Goal: Information Seeking & Learning: Learn about a topic

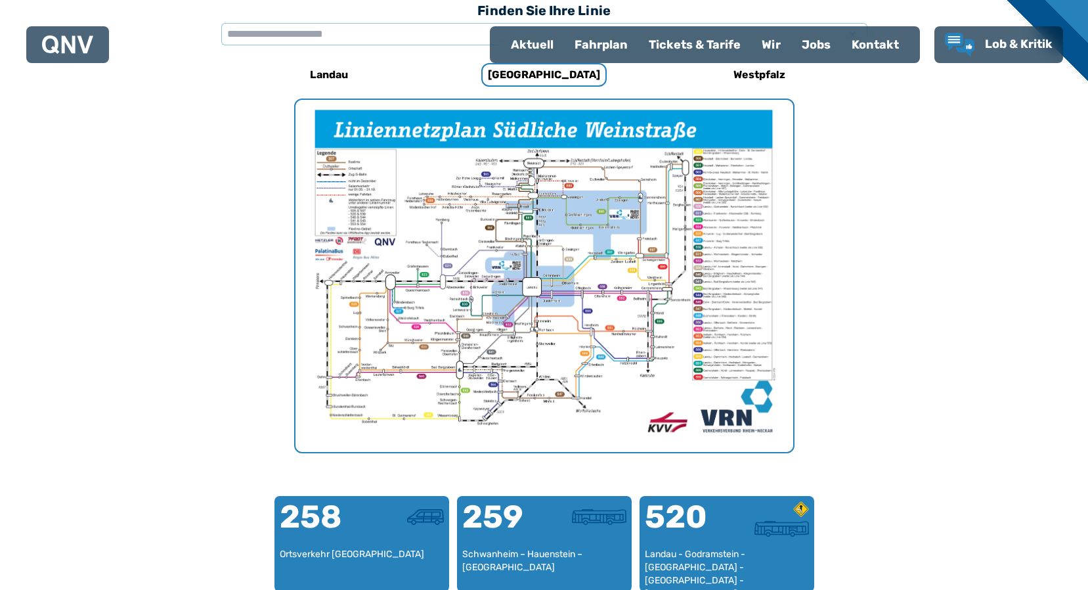
click at [520, 306] on img "1 von 1" at bounding box center [544, 276] width 498 height 352
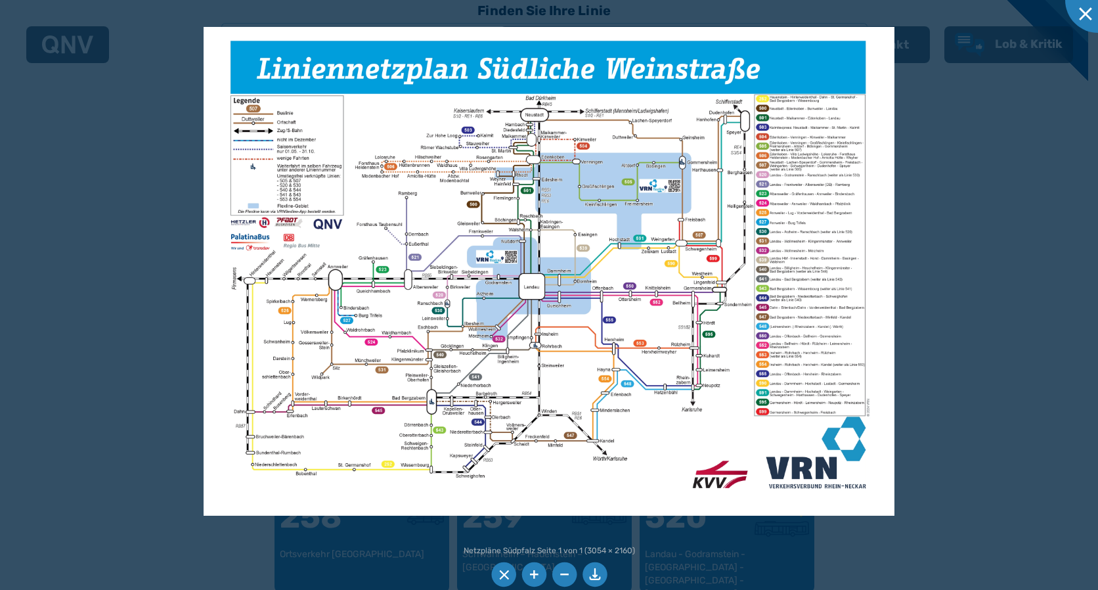
click at [1044, 281] on div at bounding box center [549, 295] width 1098 height 590
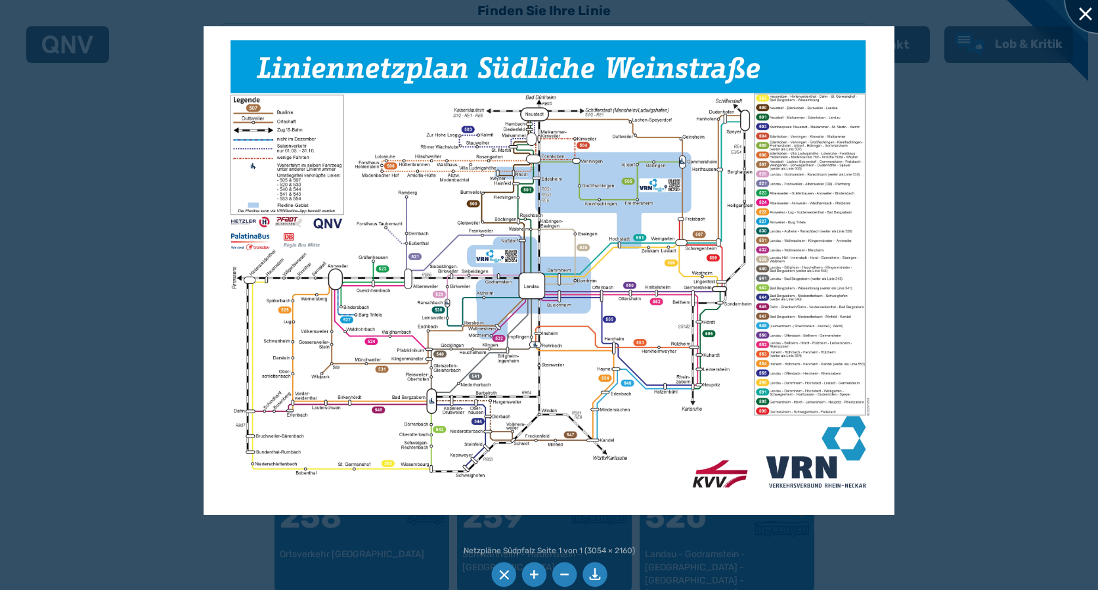
click at [1077, 16] on div at bounding box center [1098, 0] width 66 height 66
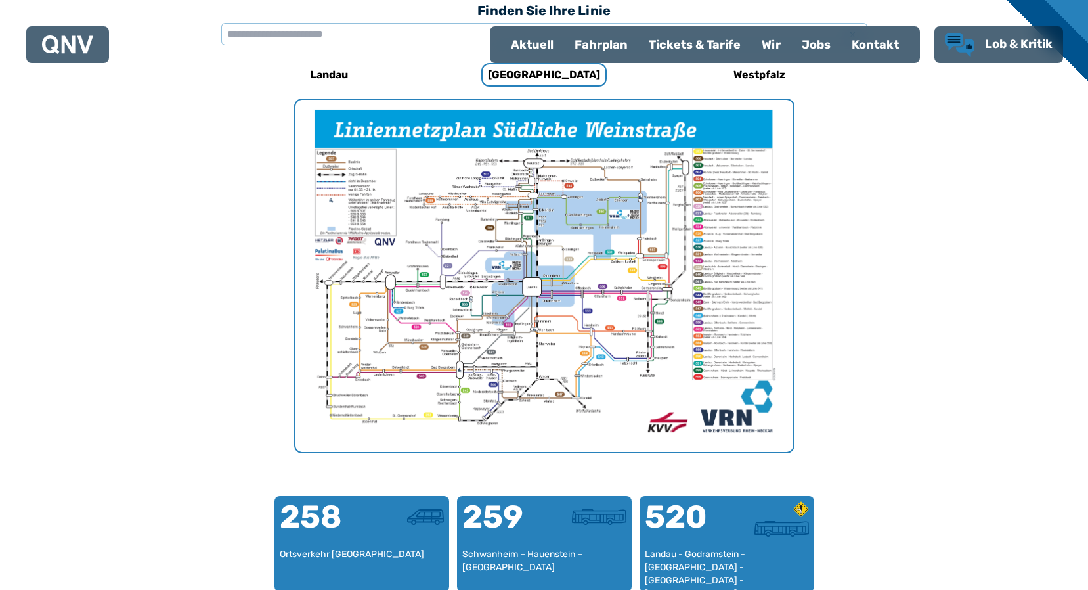
click at [1020, 37] on span "Lob & Kritik" at bounding box center [1019, 44] width 68 height 14
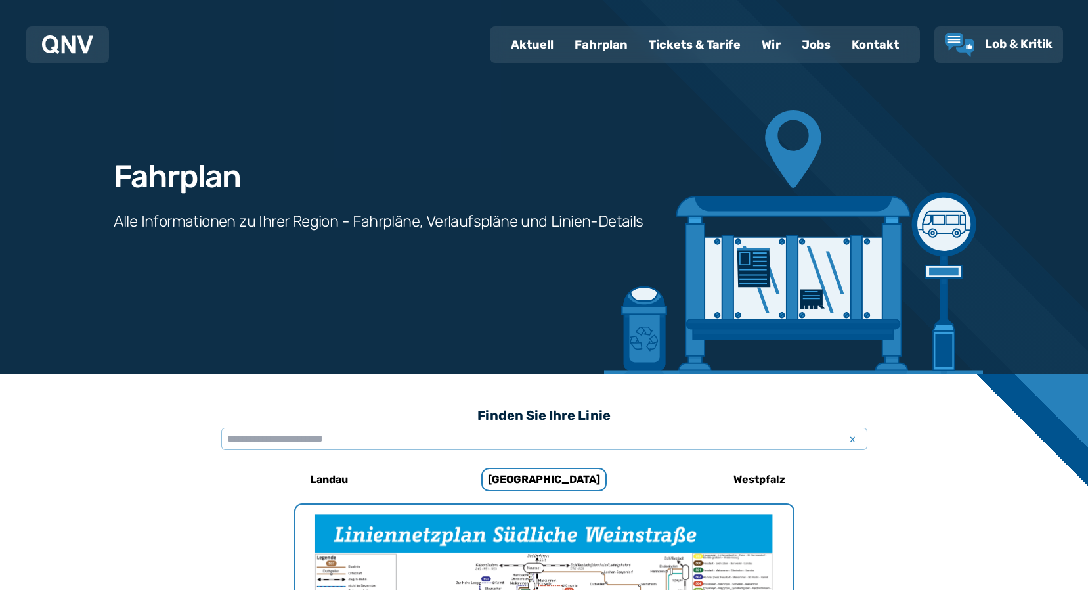
scroll to position [404, 0]
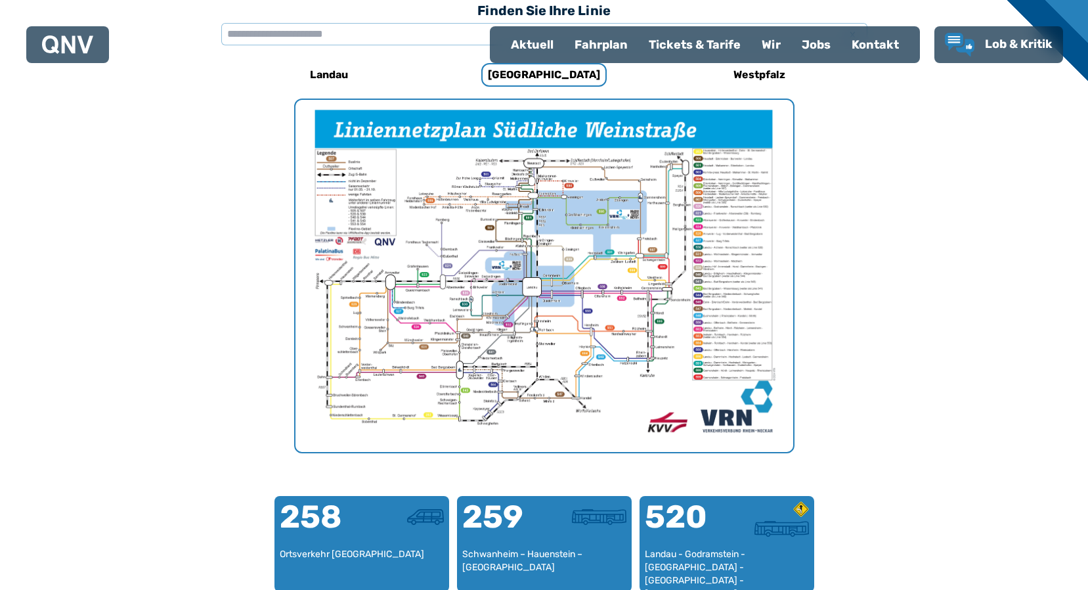
click at [555, 301] on img "1 von 1" at bounding box center [544, 276] width 498 height 352
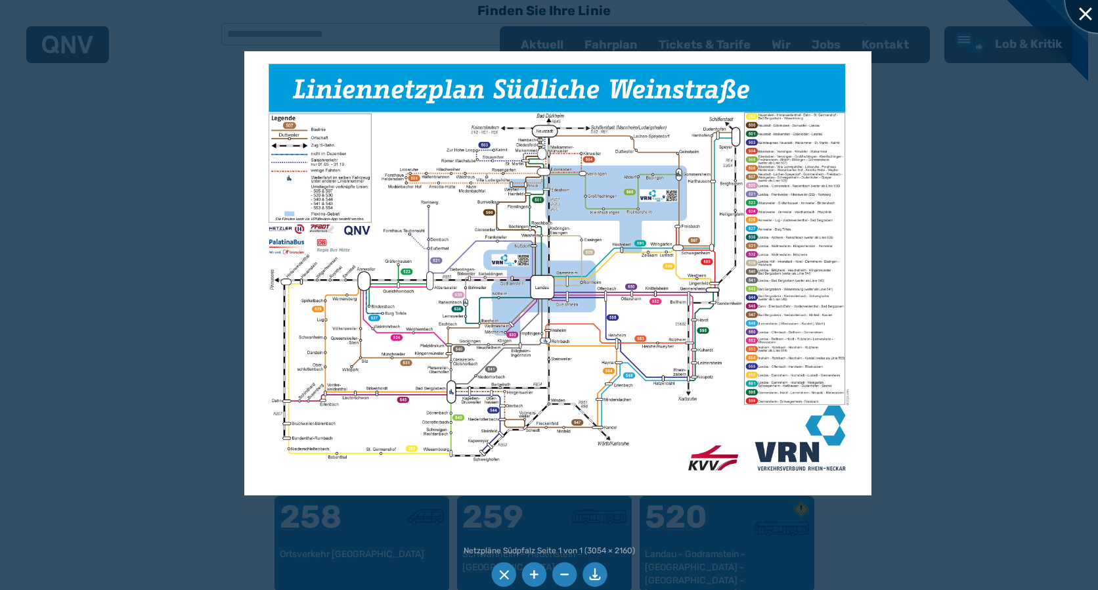
click at [1083, 18] on div at bounding box center [1098, 0] width 66 height 66
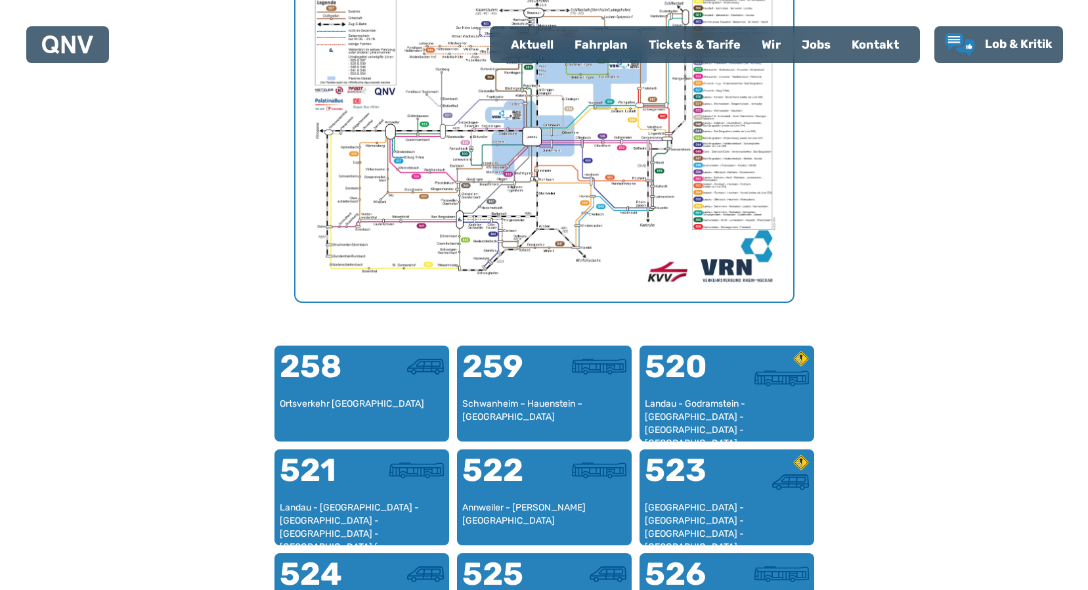
scroll to position [536, 0]
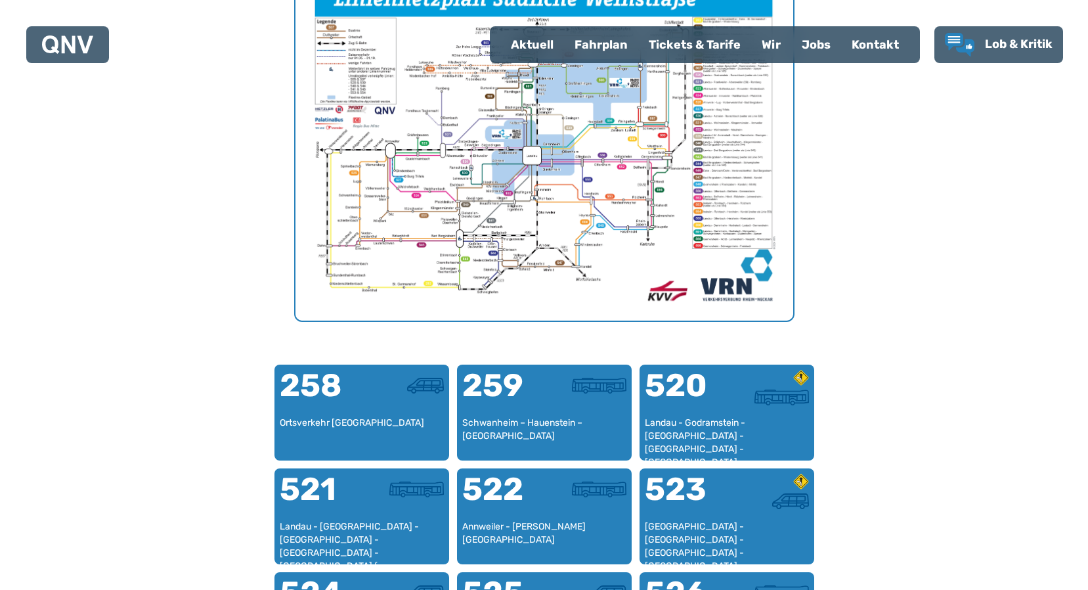
click at [548, 43] on div "Aktuell" at bounding box center [532, 45] width 64 height 34
select select "*"
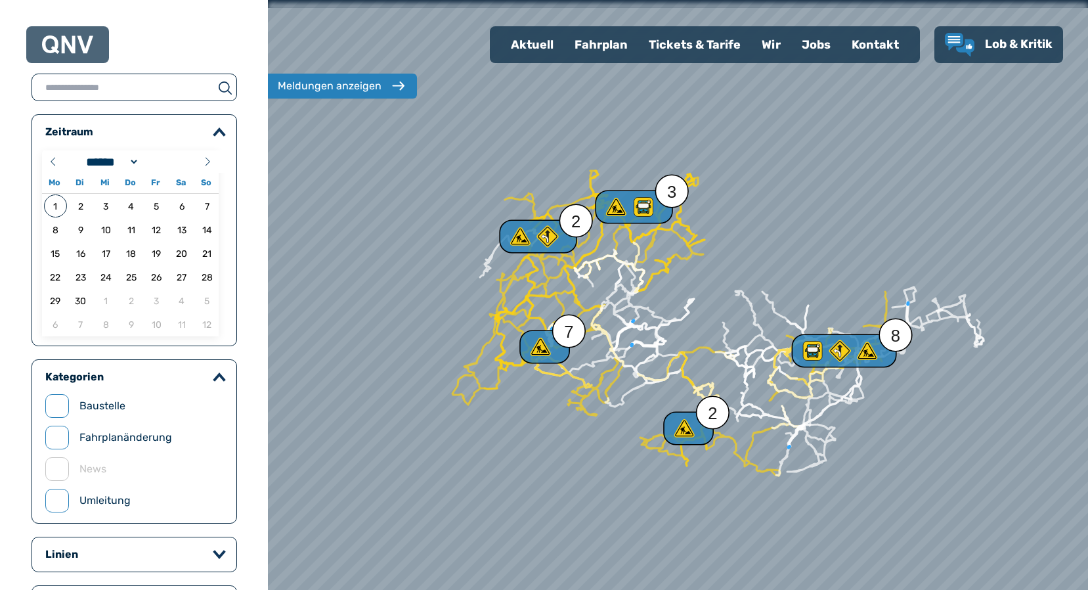
click at [604, 47] on div "Fahrplan" at bounding box center [601, 45] width 74 height 34
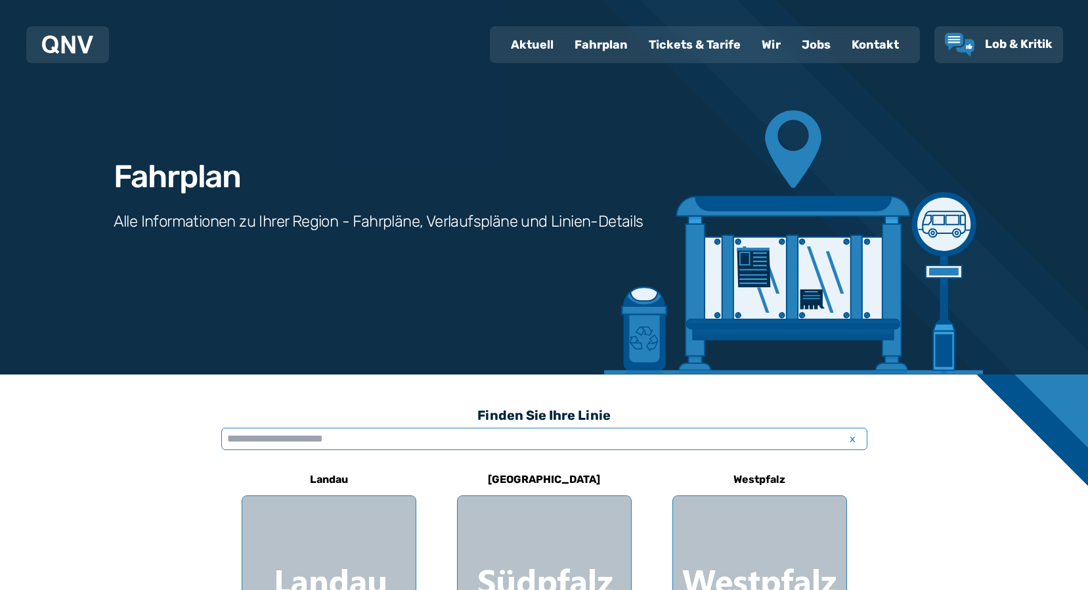
click at [477, 444] on input "text" at bounding box center [544, 438] width 646 height 22
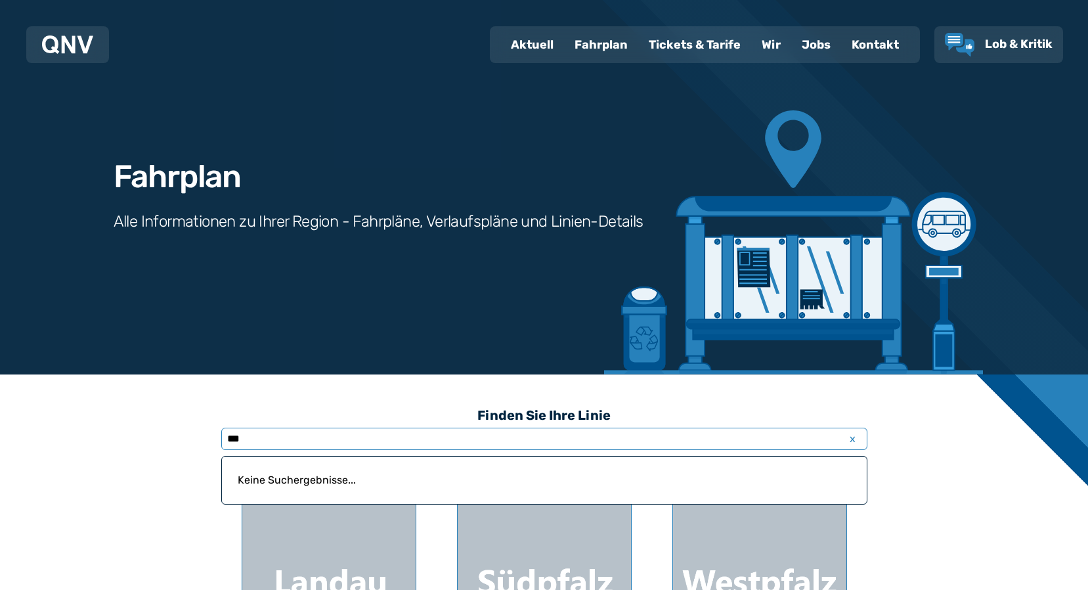
type input "***"
select select "*"
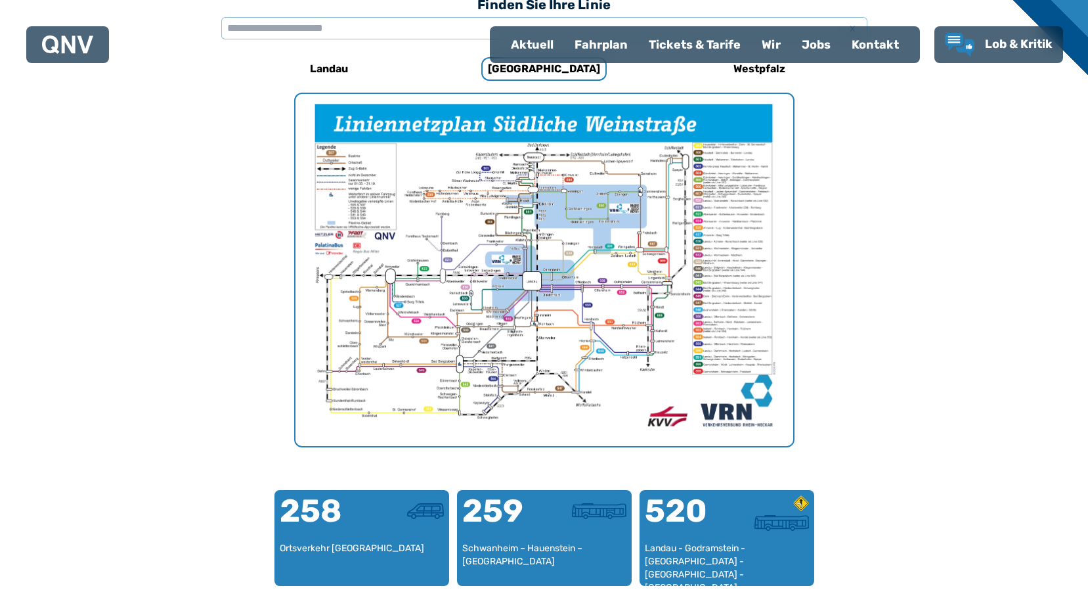
scroll to position [404, 0]
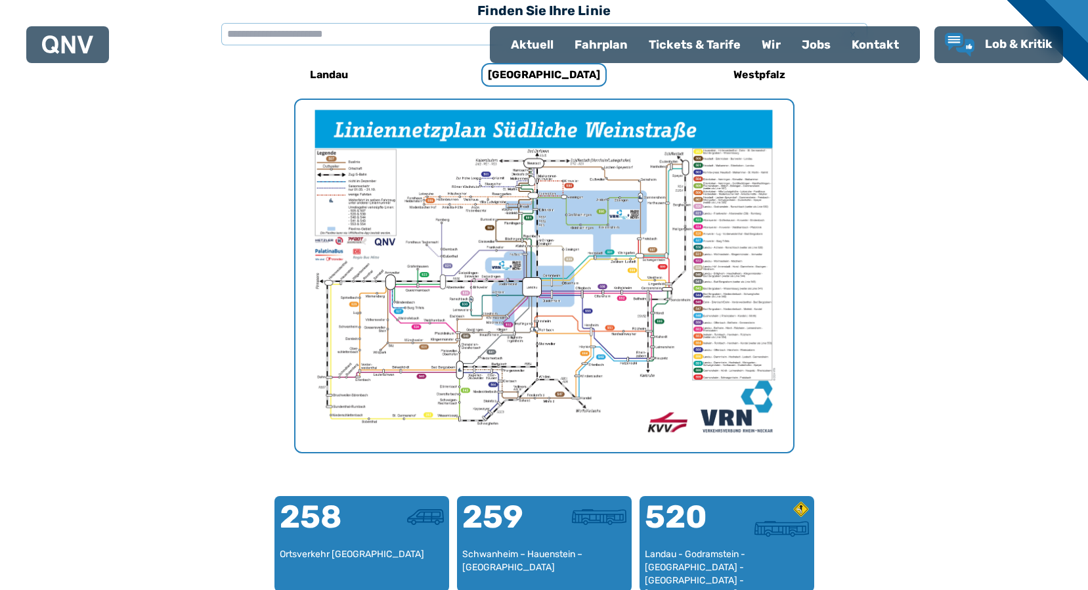
click at [539, 285] on img "1 von 1" at bounding box center [544, 276] width 498 height 352
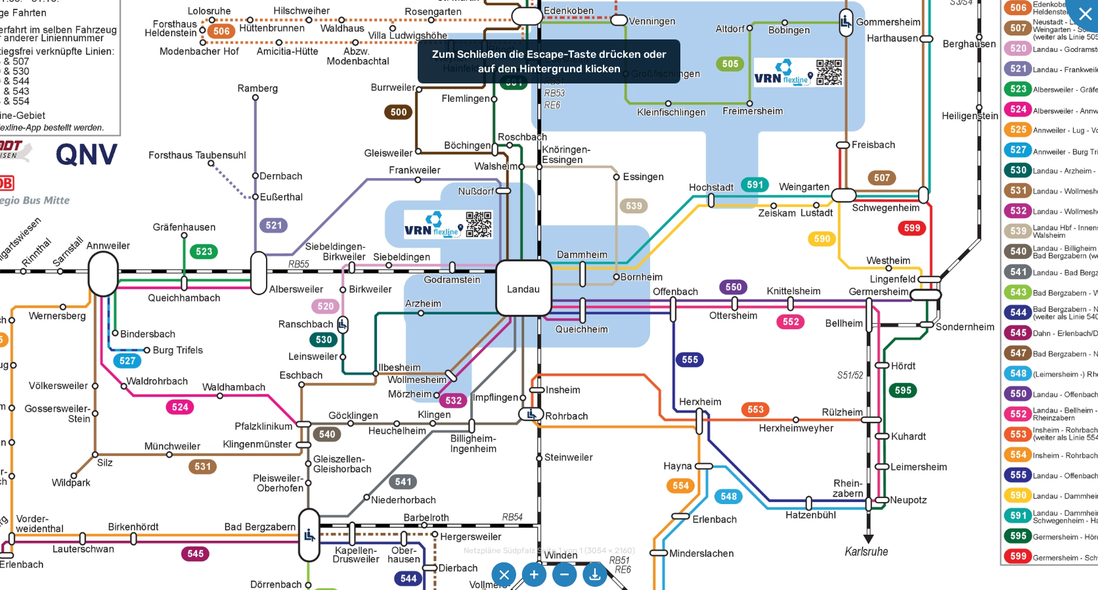
click at [735, 292] on img at bounding box center [560, 255] width 1479 height 1047
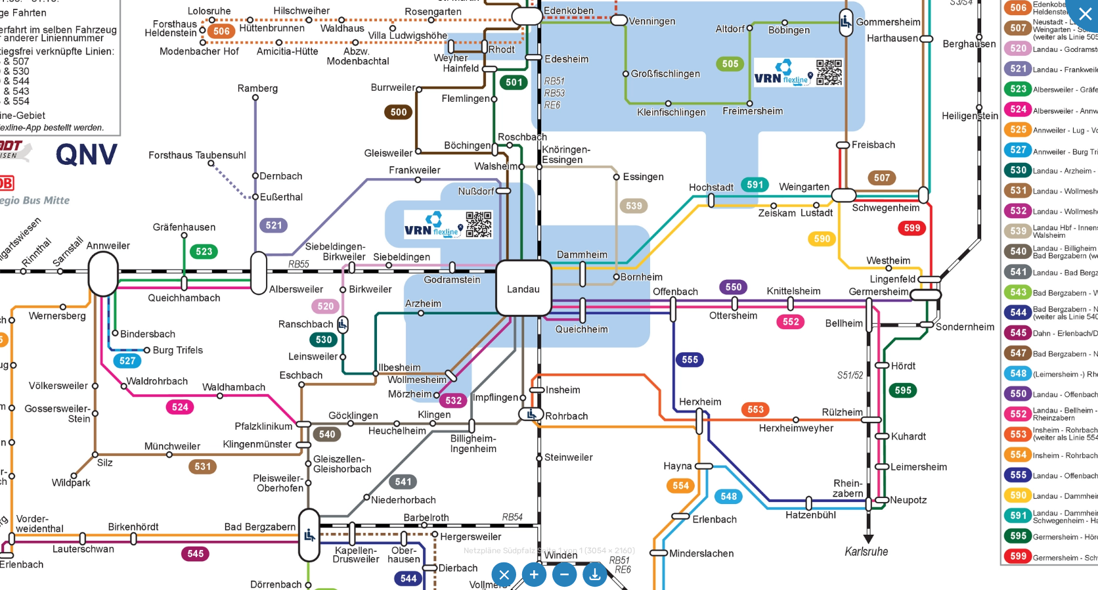
click at [735, 292] on img at bounding box center [560, 255] width 1479 height 1047
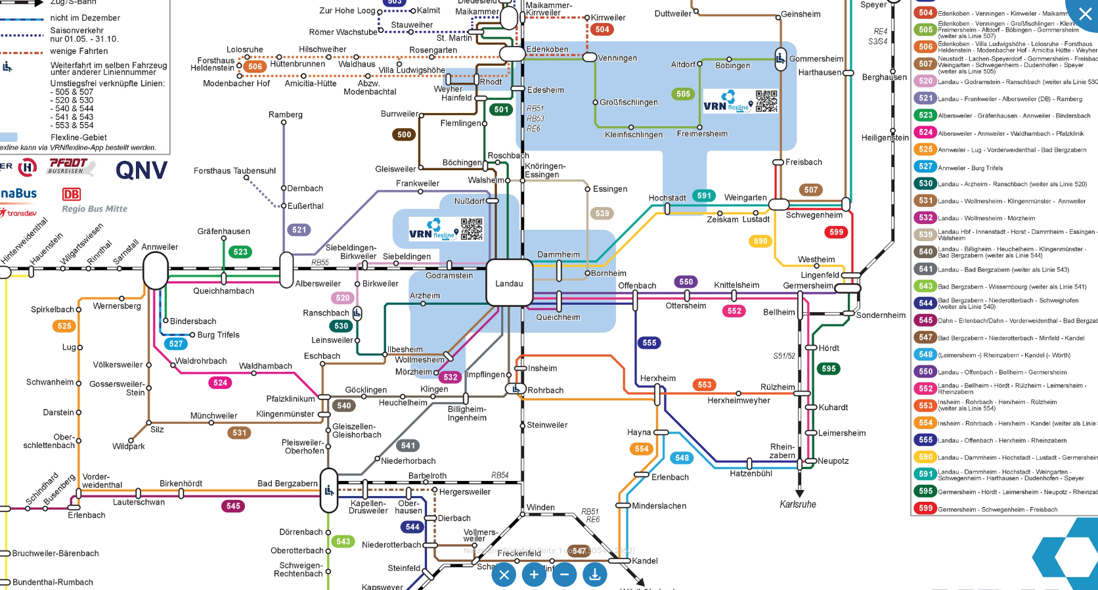
click at [959, 377] on img at bounding box center [540, 255] width 1245 height 880
click at [934, 377] on img at bounding box center [540, 255] width 1245 height 880
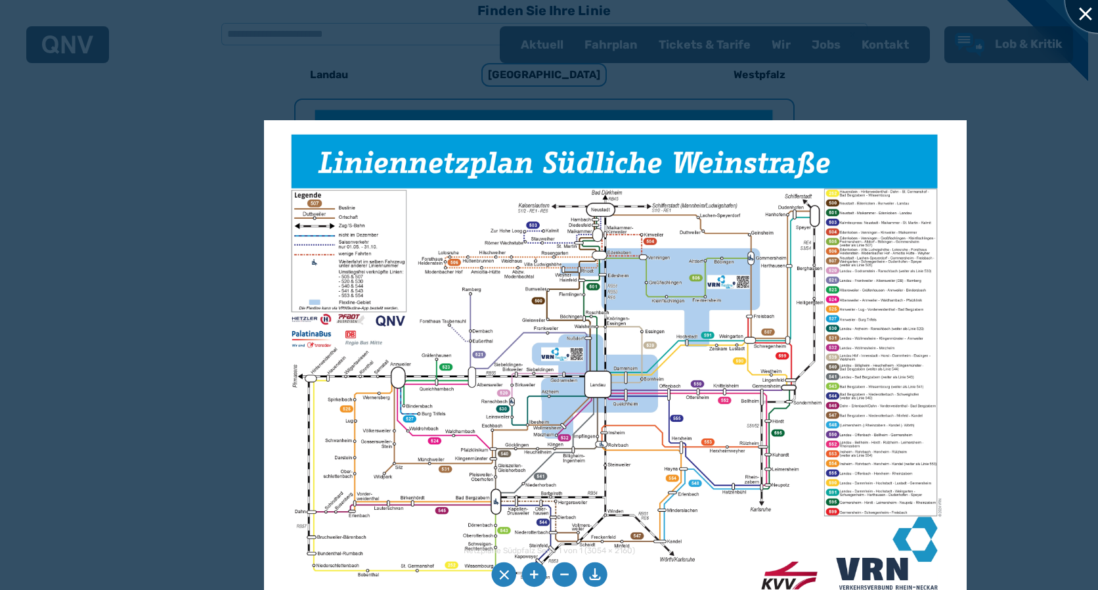
click at [1087, 9] on div at bounding box center [1098, 0] width 66 height 66
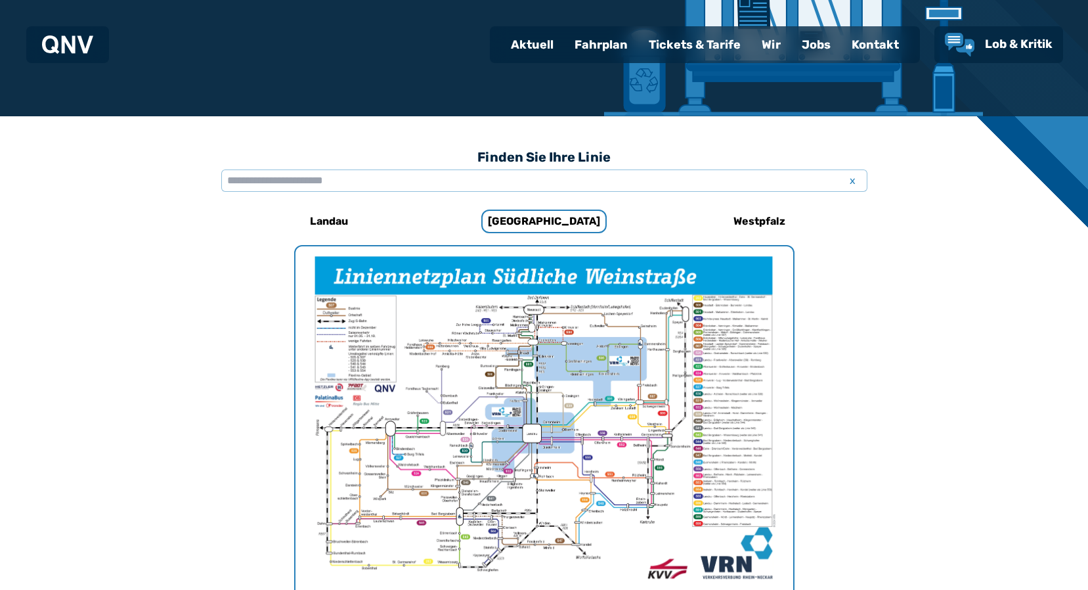
scroll to position [254, 0]
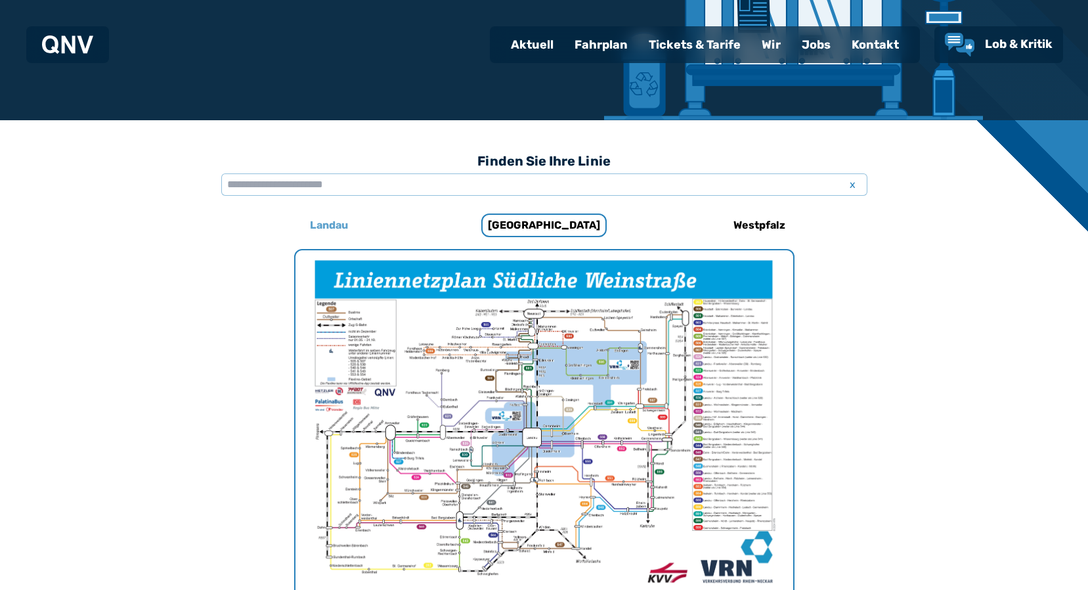
click at [329, 223] on h6 "Landau" at bounding box center [329, 225] width 49 height 21
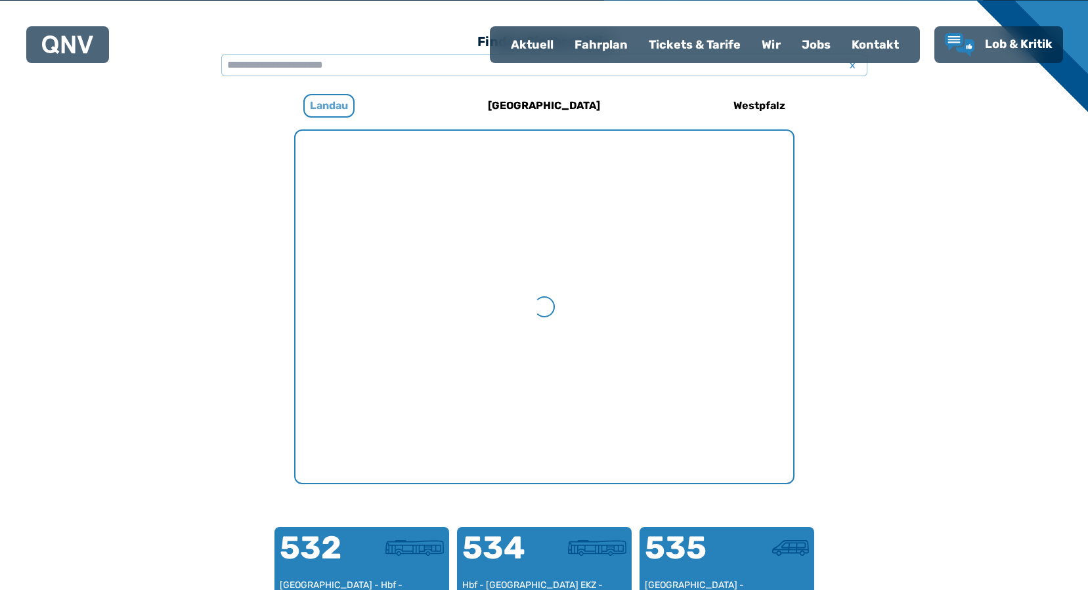
scroll to position [404, 0]
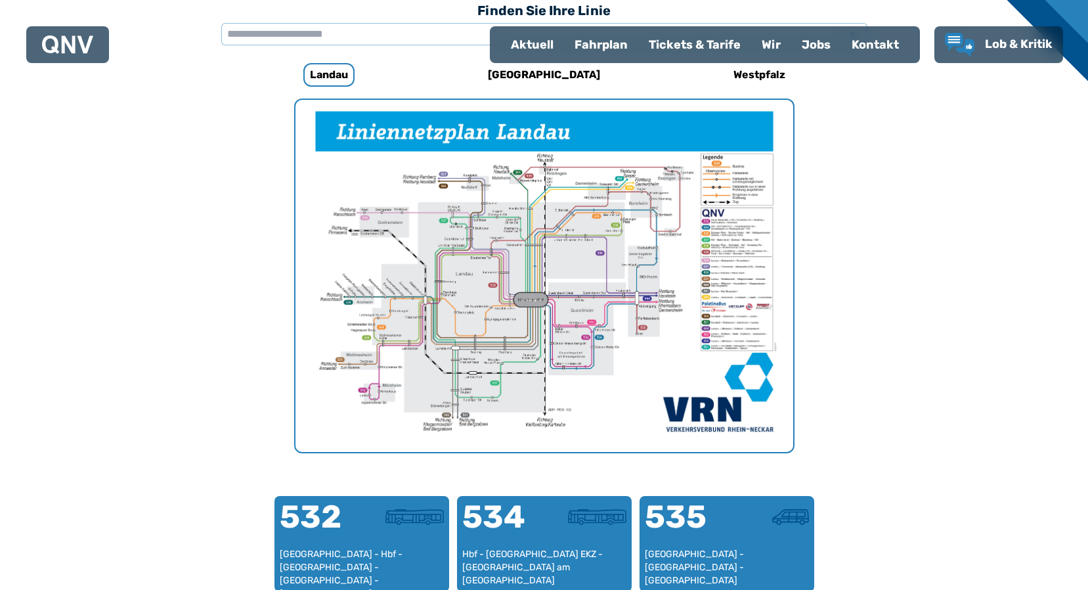
click at [611, 260] on img "1 von 1" at bounding box center [544, 276] width 498 height 352
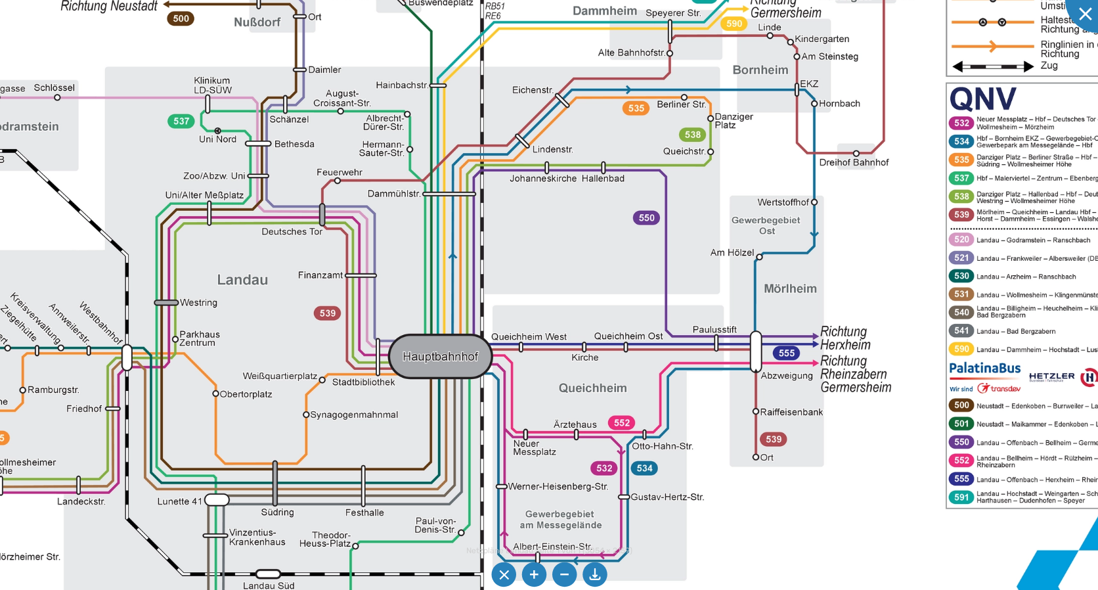
drag, startPoint x: 879, startPoint y: 315, endPoint x: 685, endPoint y: 316, distance: 193.0
click at [869, 275] on img at bounding box center [481, 285] width 1480 height 1047
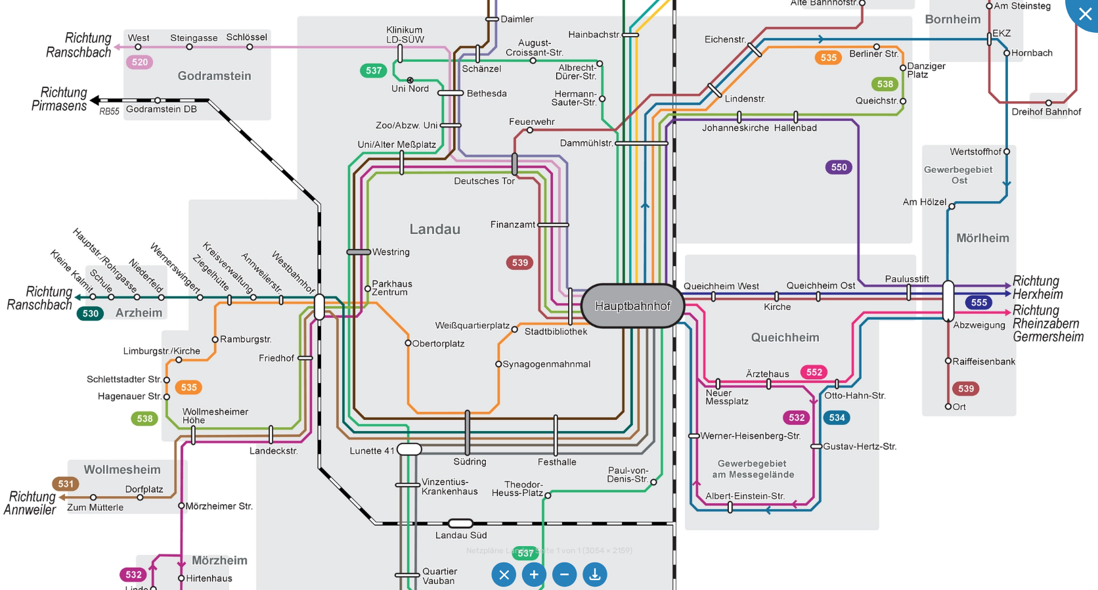
click at [1061, 225] on img at bounding box center [673, 235] width 1480 height 1047
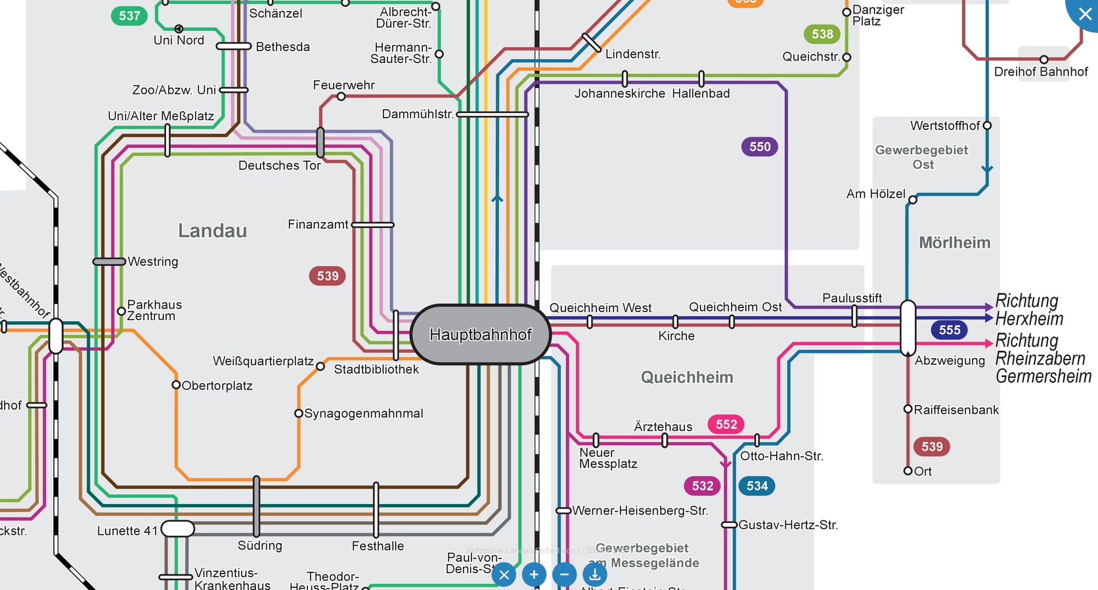
drag, startPoint x: 208, startPoint y: 270, endPoint x: 370, endPoint y: 238, distance: 165.2
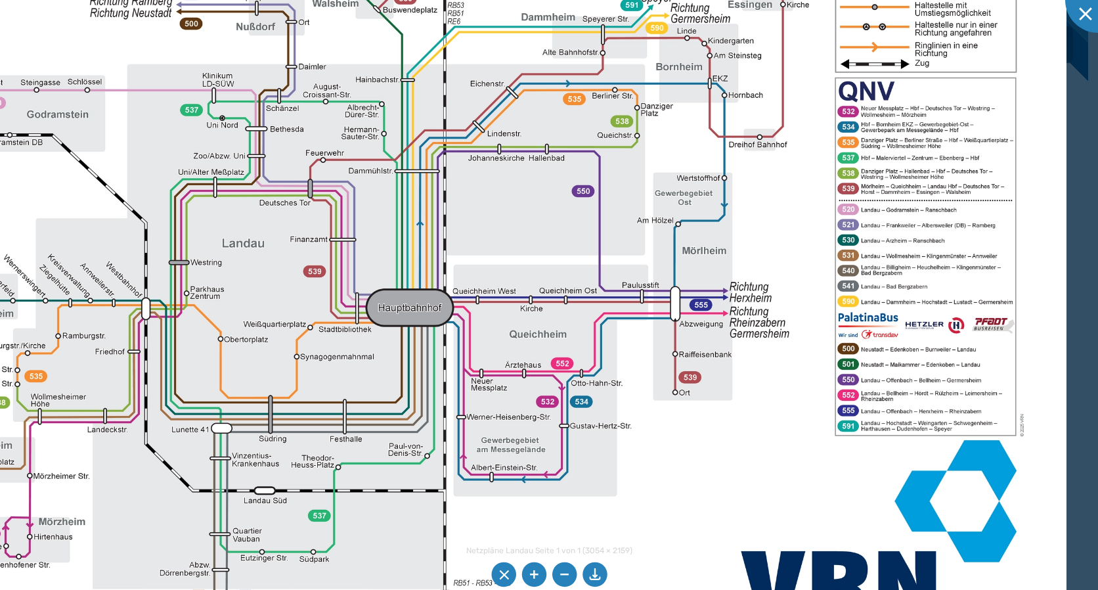
drag, startPoint x: 248, startPoint y: 450, endPoint x: 279, endPoint y: 366, distance: 89.5
click at [124, 491] on img at bounding box center [443, 248] width 1245 height 880
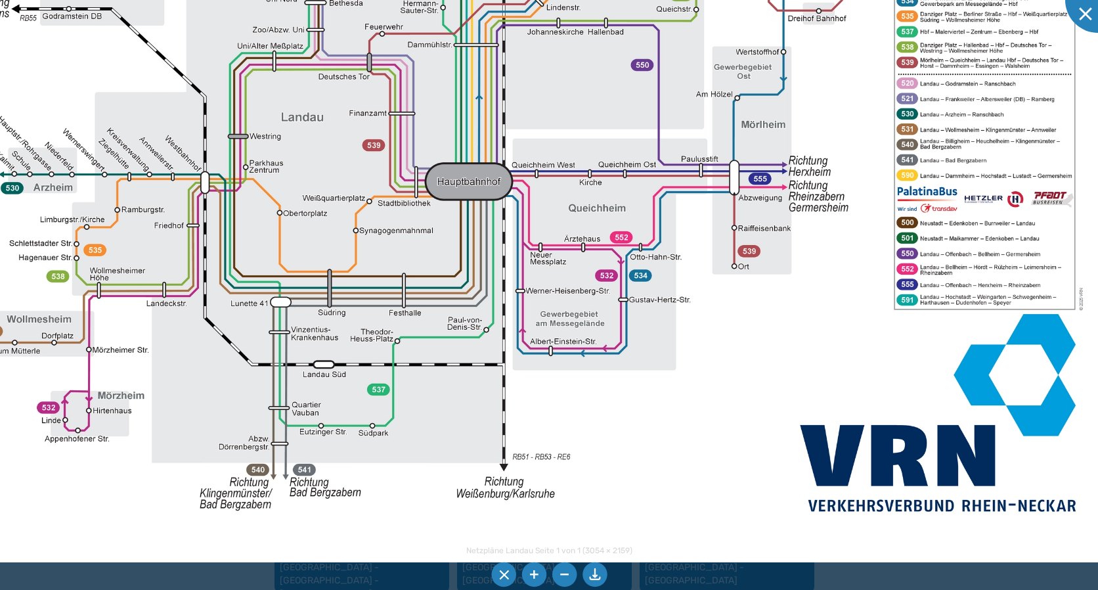
click at [183, 378] on img at bounding box center [502, 122] width 1245 height 880
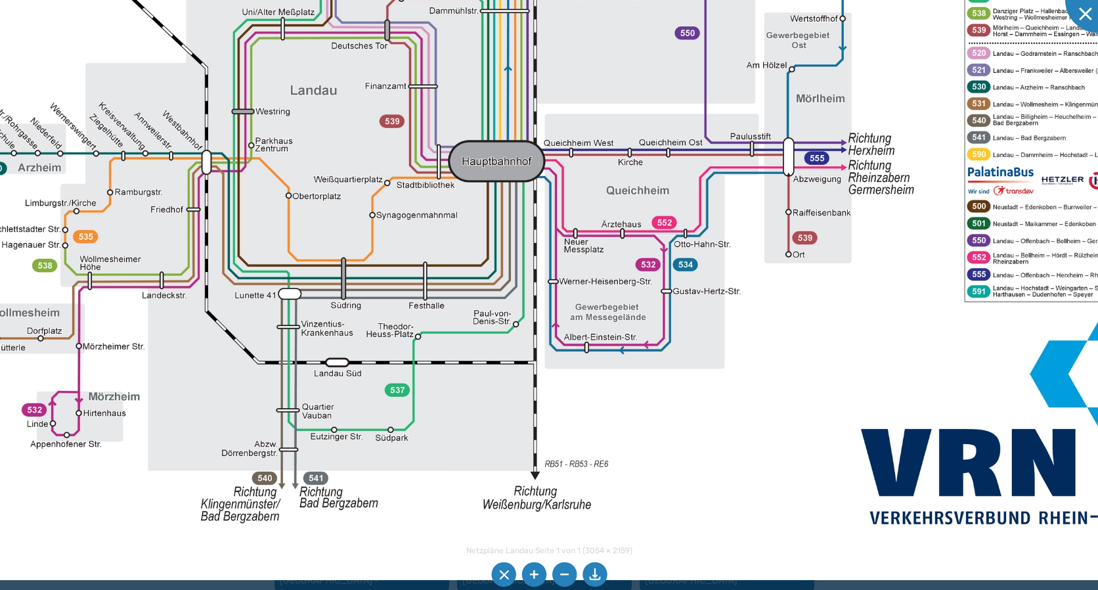
drag, startPoint x: 182, startPoint y: 377, endPoint x: 133, endPoint y: 439, distance: 79.1
click at [485, 437] on img at bounding box center [534, 96] width 1370 height 968
drag, startPoint x: 691, startPoint y: 441, endPoint x: 642, endPoint y: 479, distance: 62.3
click at [638, 440] on img at bounding box center [534, 96] width 1370 height 968
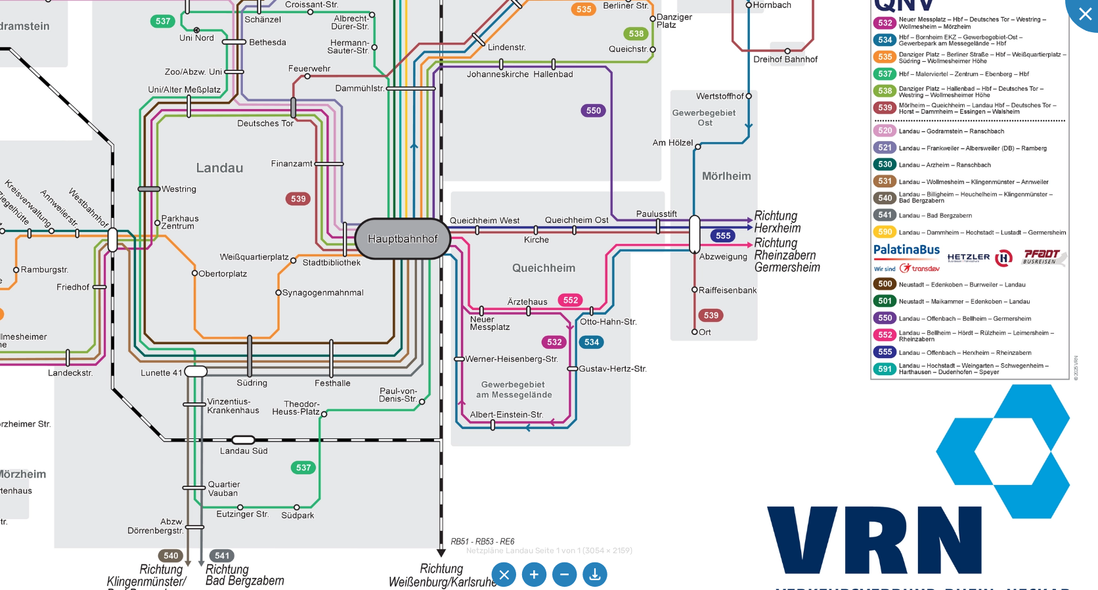
click at [596, 515] on img at bounding box center [440, 173] width 1370 height 968
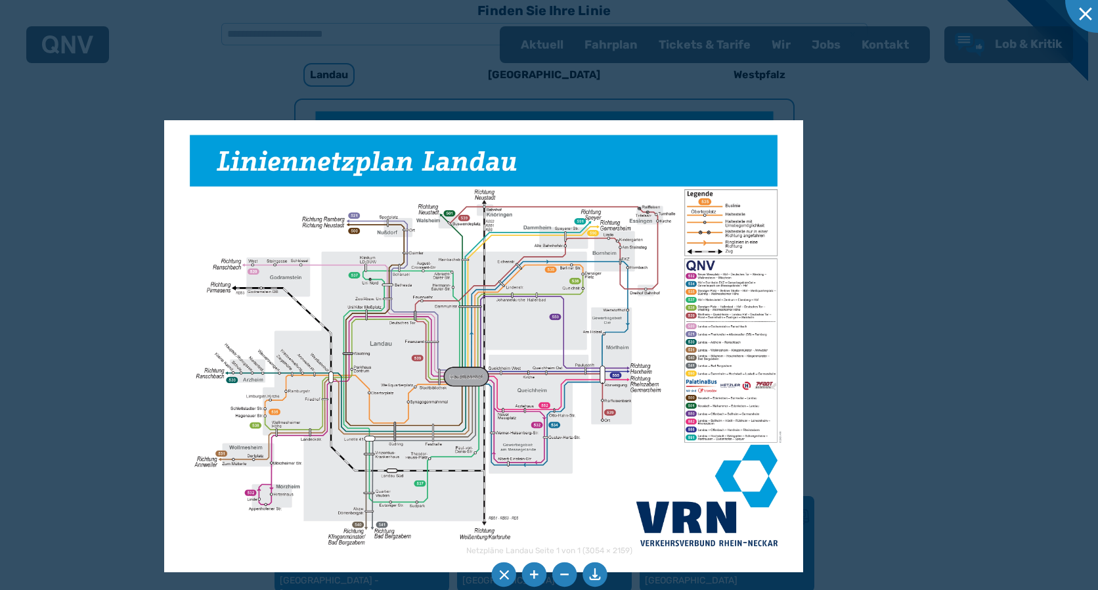
click at [869, 189] on div at bounding box center [549, 295] width 1098 height 590
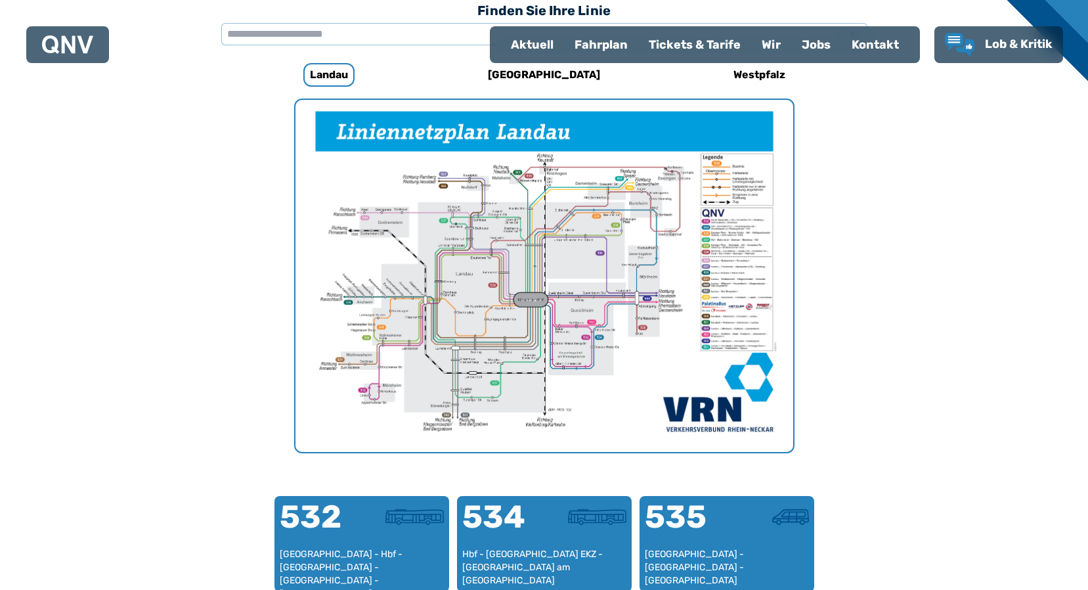
drag, startPoint x: 859, startPoint y: 425, endPoint x: 863, endPoint y: 389, distance: 35.7
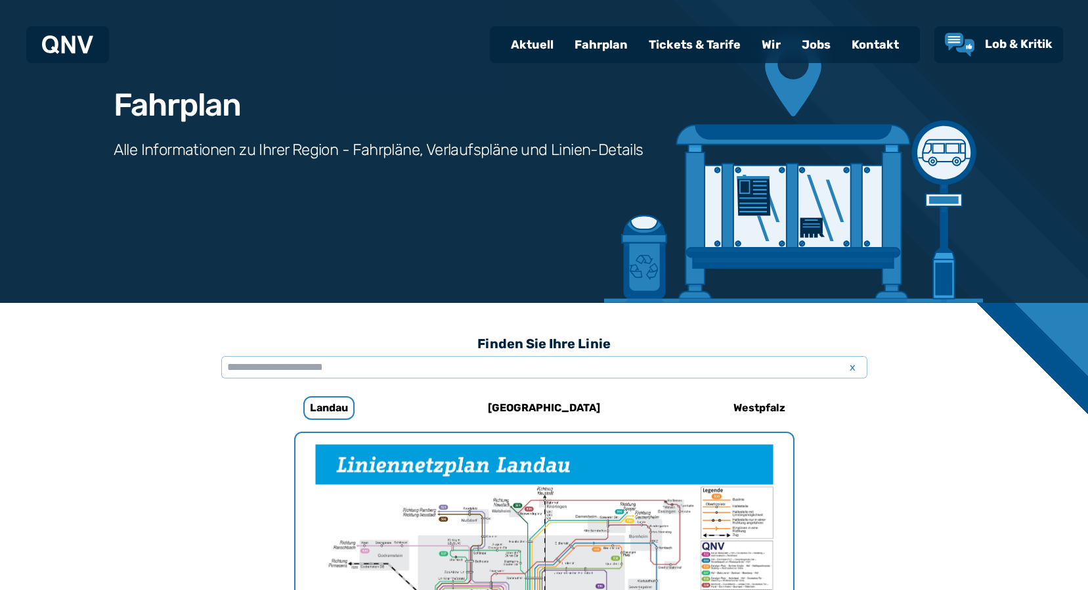
scroll to position [36, 0]
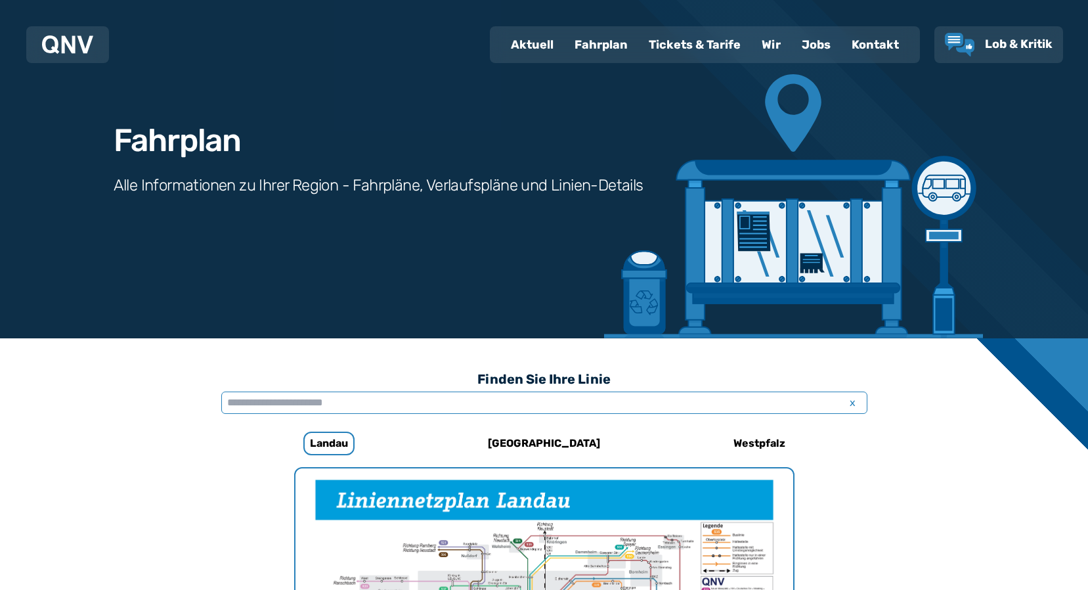
click at [664, 410] on input "text" at bounding box center [544, 402] width 646 height 22
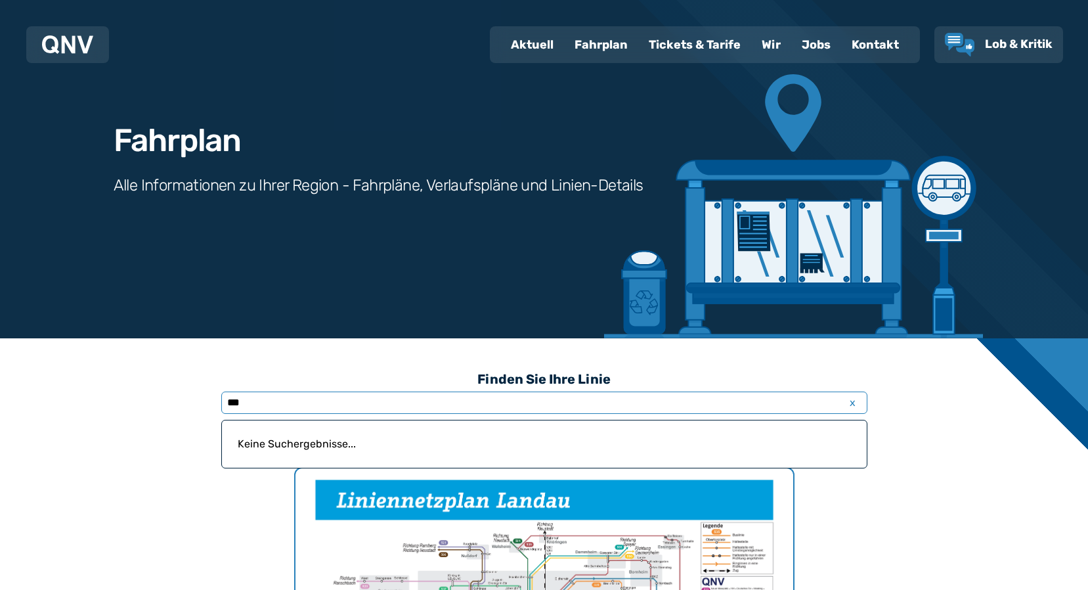
type input "***"
click at [613, 35] on div "Fahrplan" at bounding box center [601, 45] width 74 height 34
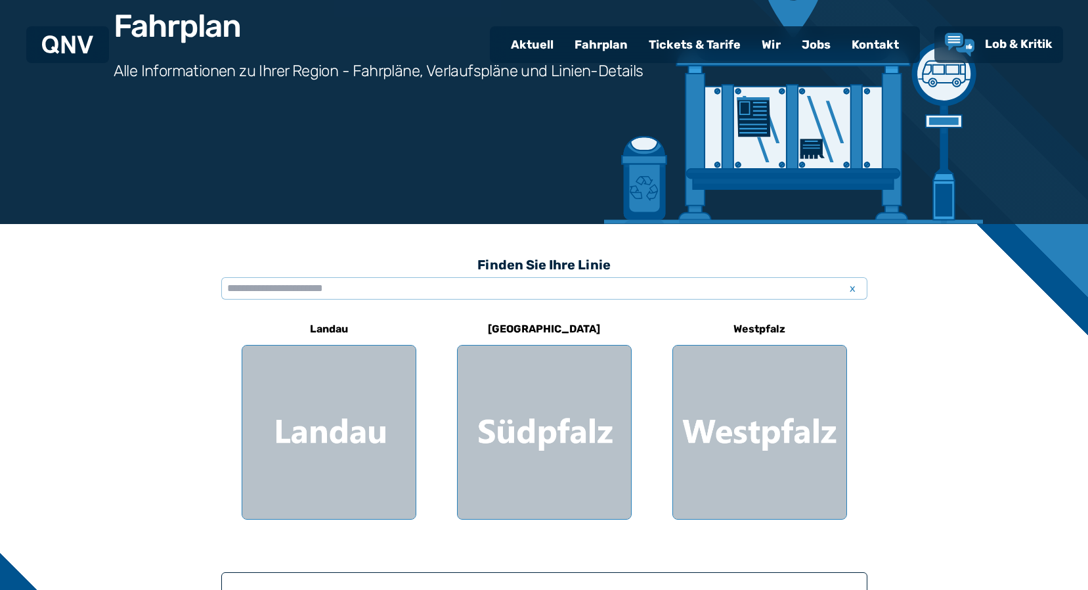
scroll to position [263, 0]
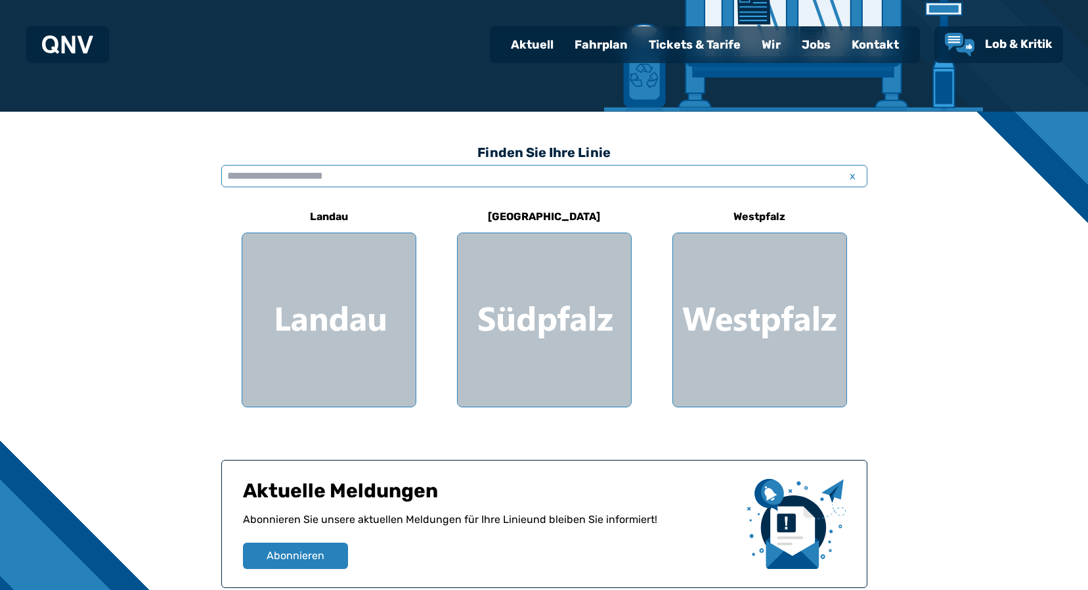
click at [398, 175] on input "text" at bounding box center [544, 176] width 646 height 22
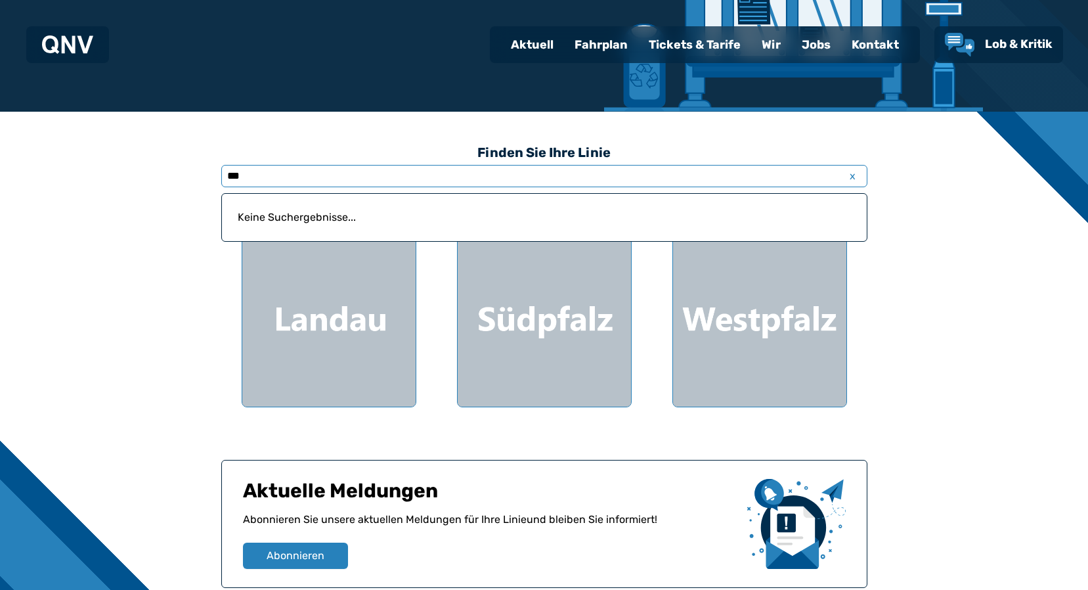
type input "***"
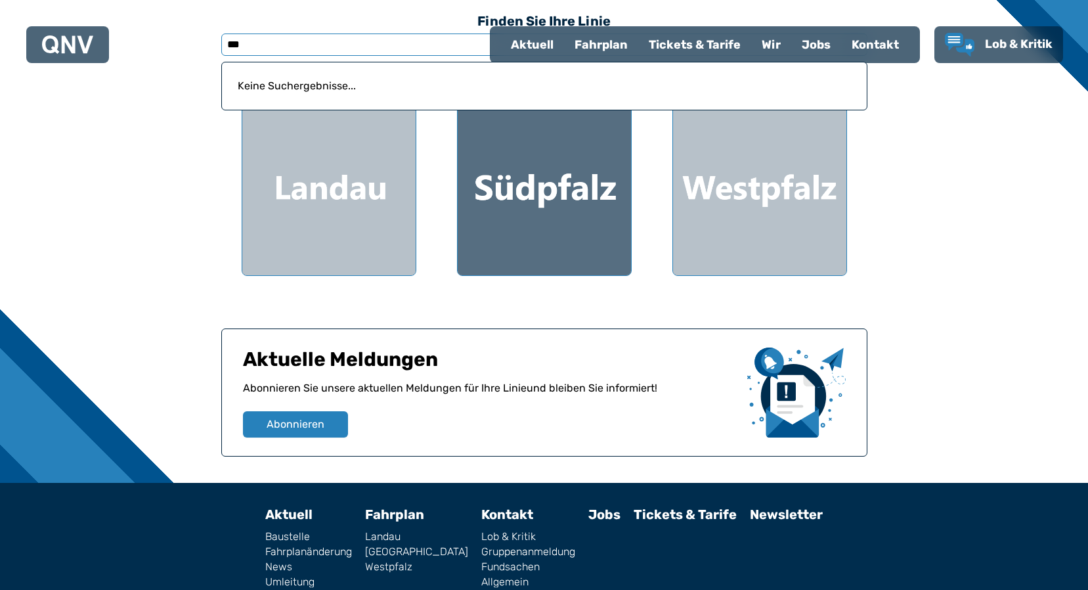
scroll to position [452, 0]
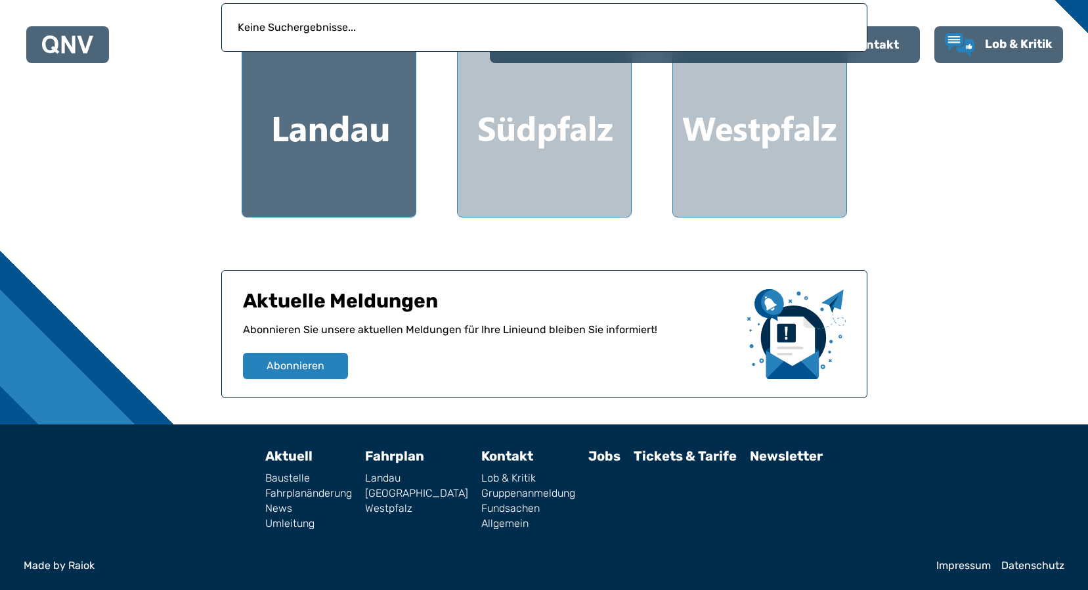
click at [369, 173] on div at bounding box center [328, 129] width 173 height 173
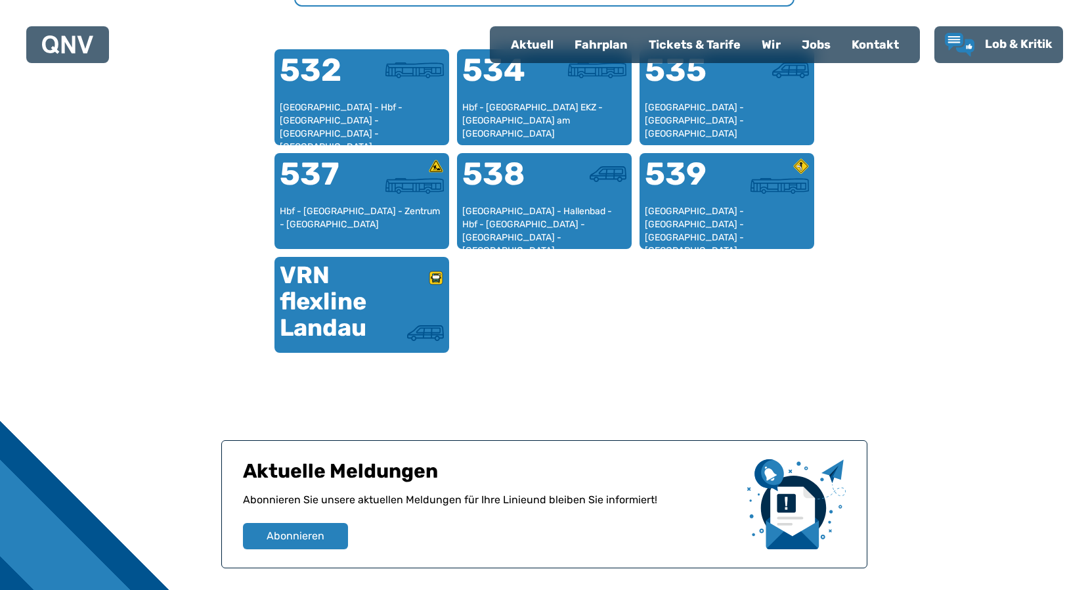
scroll to position [1021, 0]
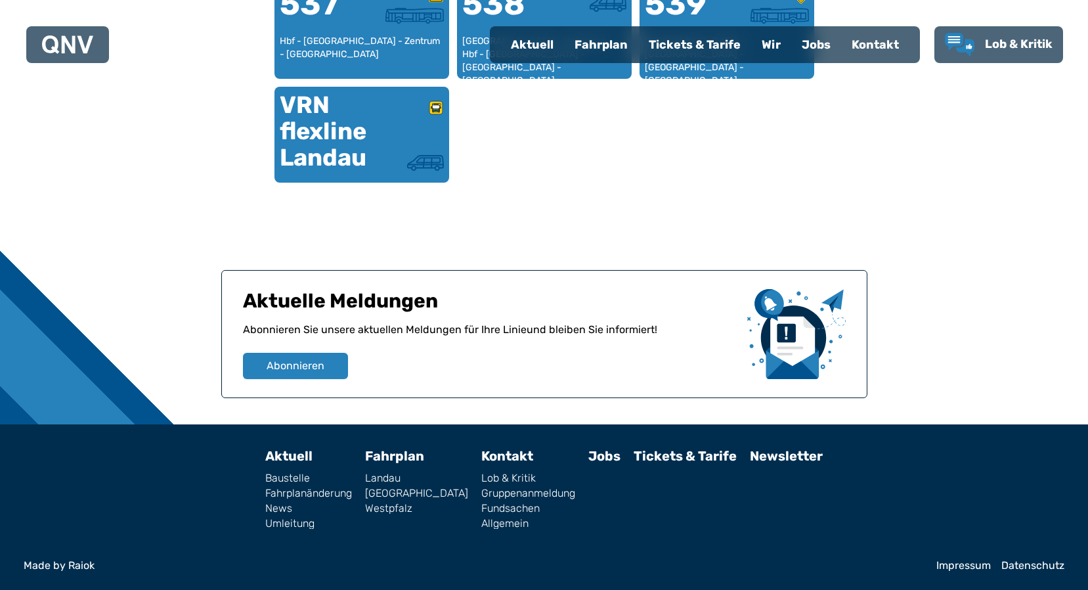
click at [352, 495] on link "Fahrplanänderung" at bounding box center [308, 493] width 87 height 11
select select "*"
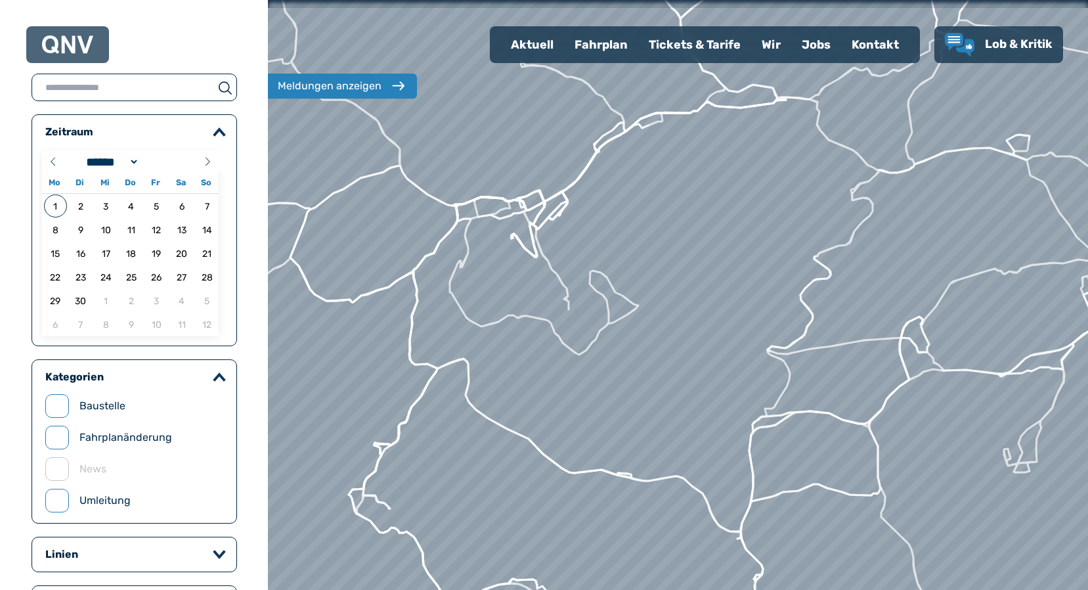
drag, startPoint x: 959, startPoint y: 443, endPoint x: 880, endPoint y: 452, distance: 80.1
drag, startPoint x: 880, startPoint y: 452, endPoint x: 536, endPoint y: 37, distance: 539.5
click at [536, 37] on div "Aktuell" at bounding box center [532, 45] width 64 height 34
click at [597, 37] on div "Fahrplan" at bounding box center [601, 45] width 74 height 34
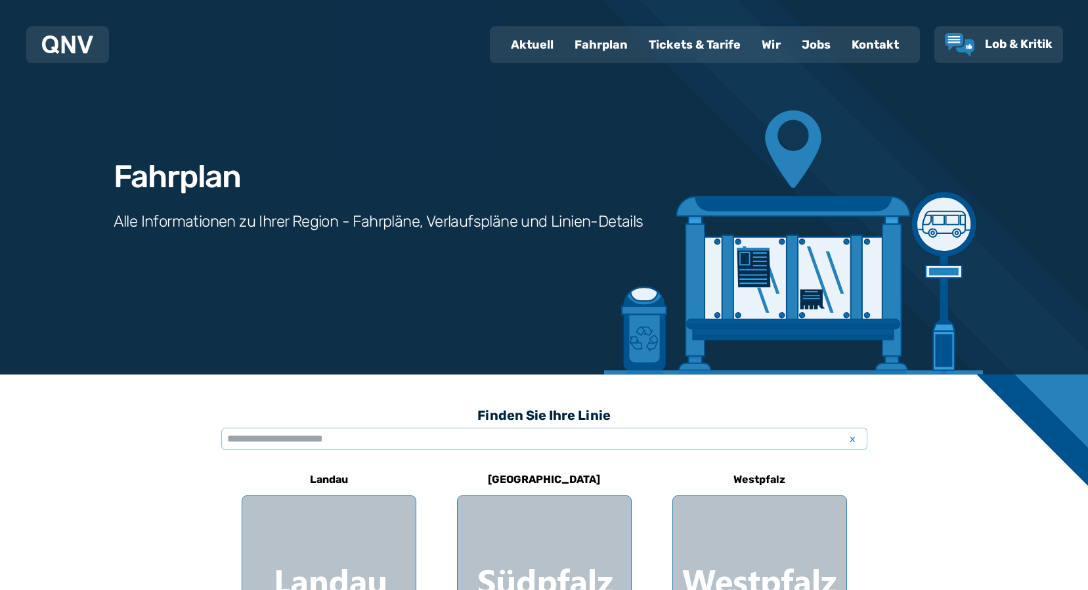
click at [529, 37] on div "Aktuell" at bounding box center [532, 45] width 64 height 34
select select "*"
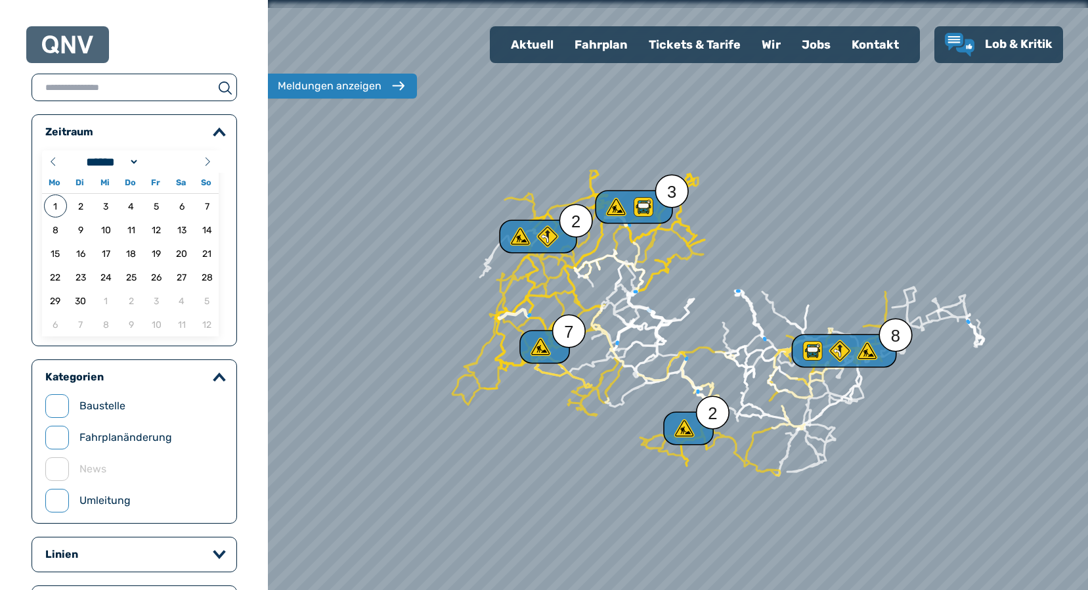
click at [580, 41] on div "Fahrplan" at bounding box center [601, 45] width 74 height 34
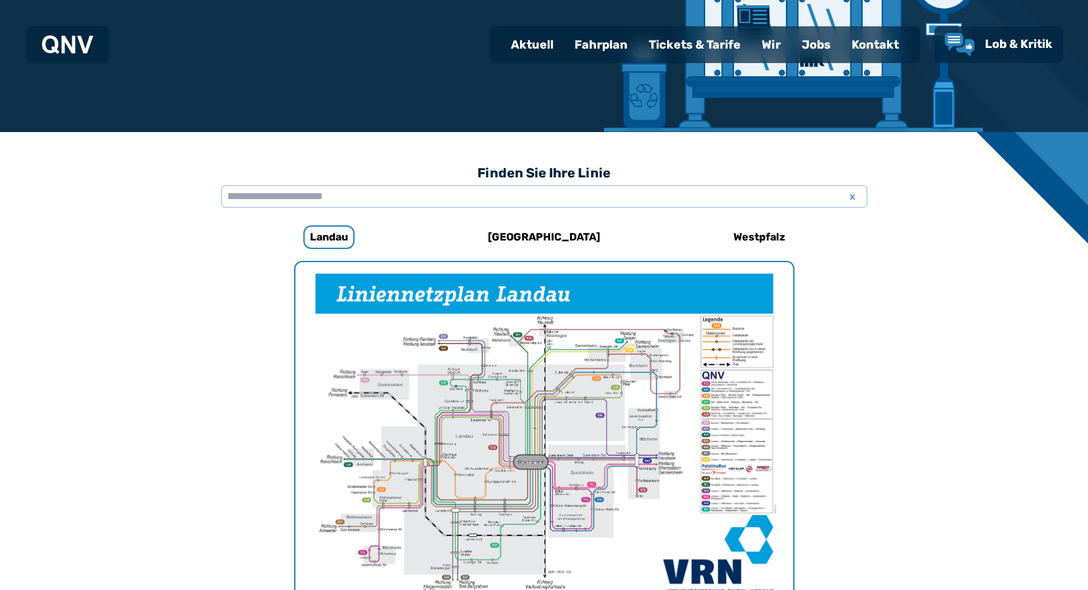
scroll to position [207, 0]
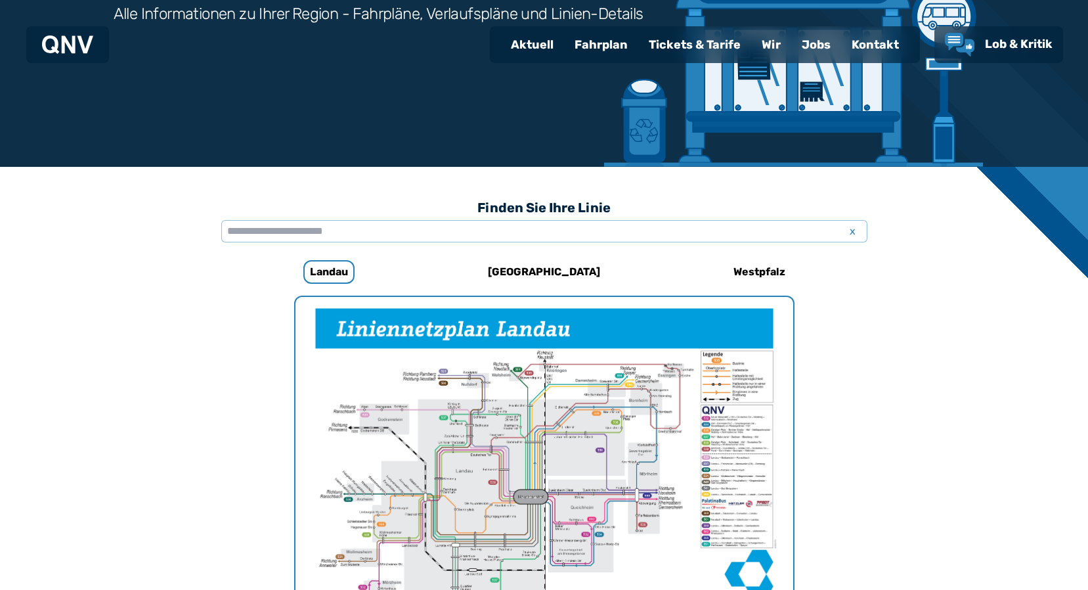
click at [592, 460] on img "1 von 1" at bounding box center [544, 473] width 498 height 352
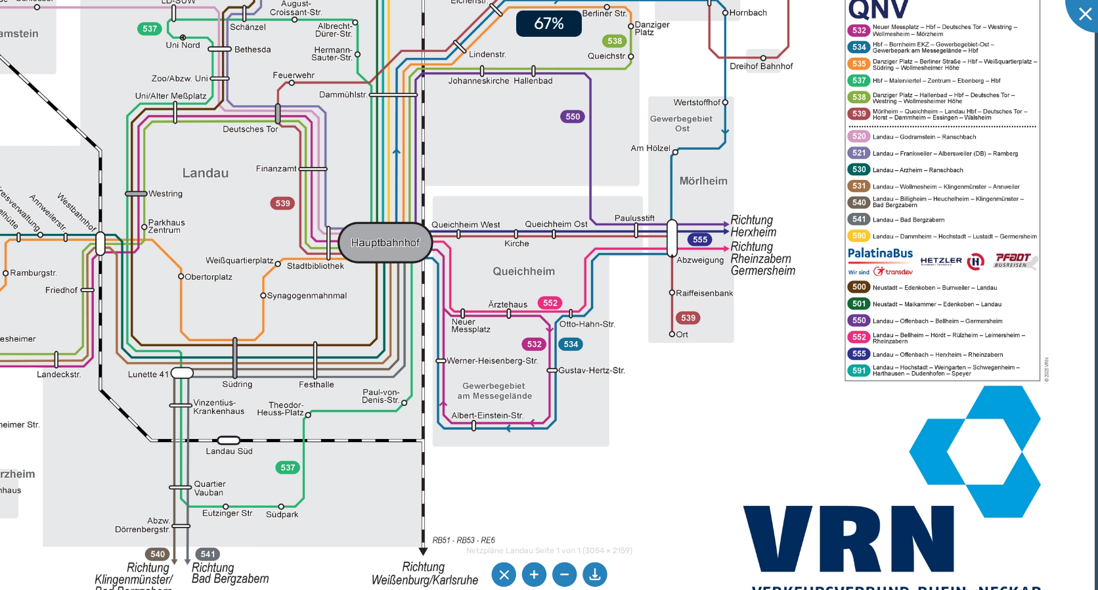
click at [859, 321] on img at bounding box center [421, 178] width 1345 height 951
click at [902, 322] on img at bounding box center [421, 178] width 1345 height 951
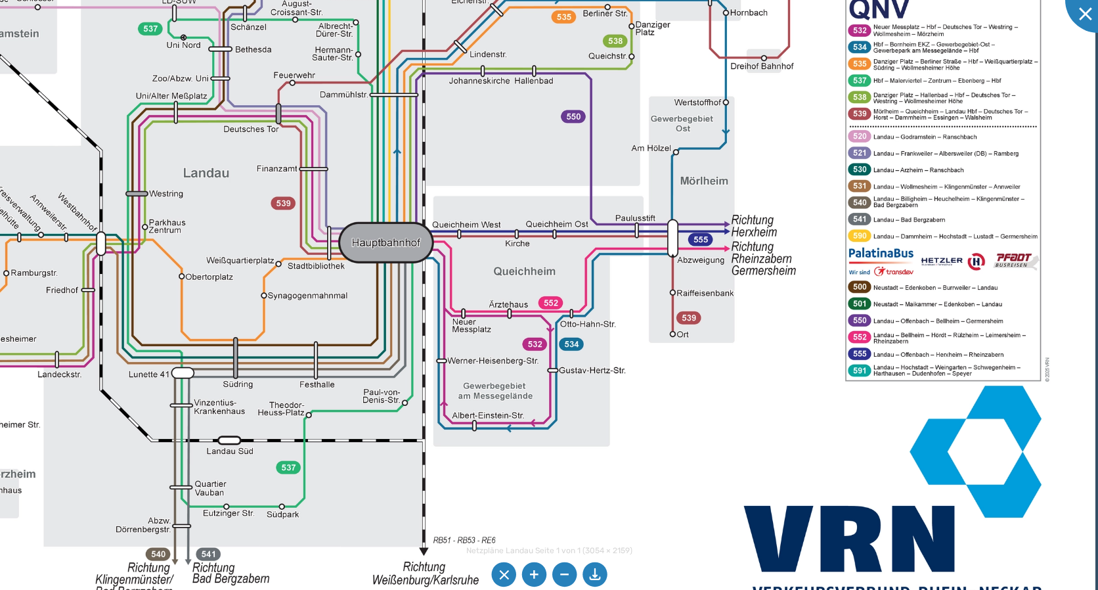
click at [902, 322] on img at bounding box center [422, 178] width 1345 height 951
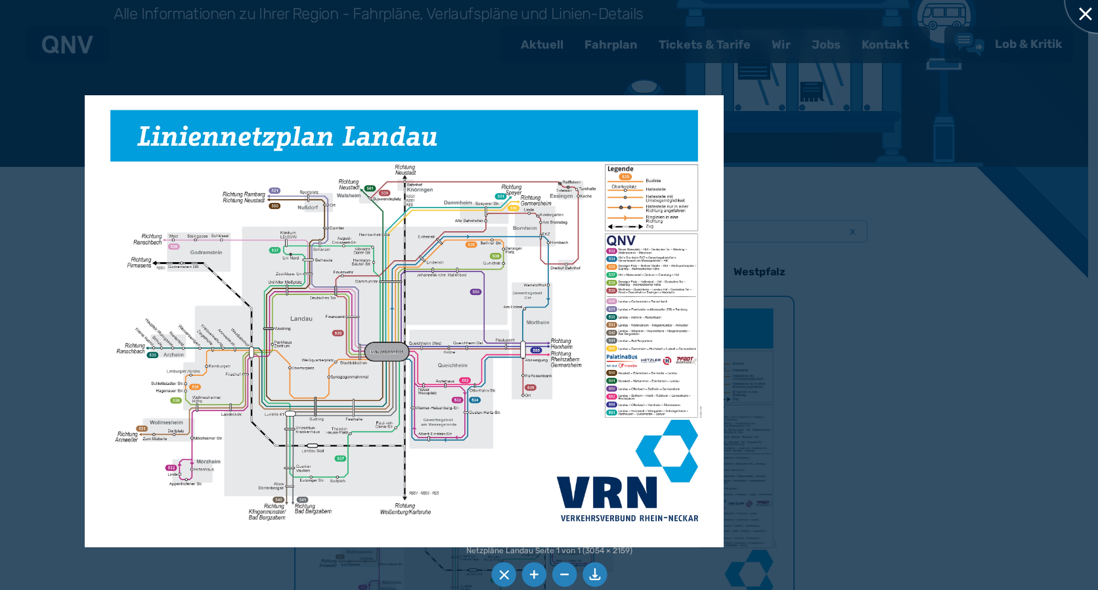
click at [1085, 9] on div at bounding box center [1098, 0] width 66 height 66
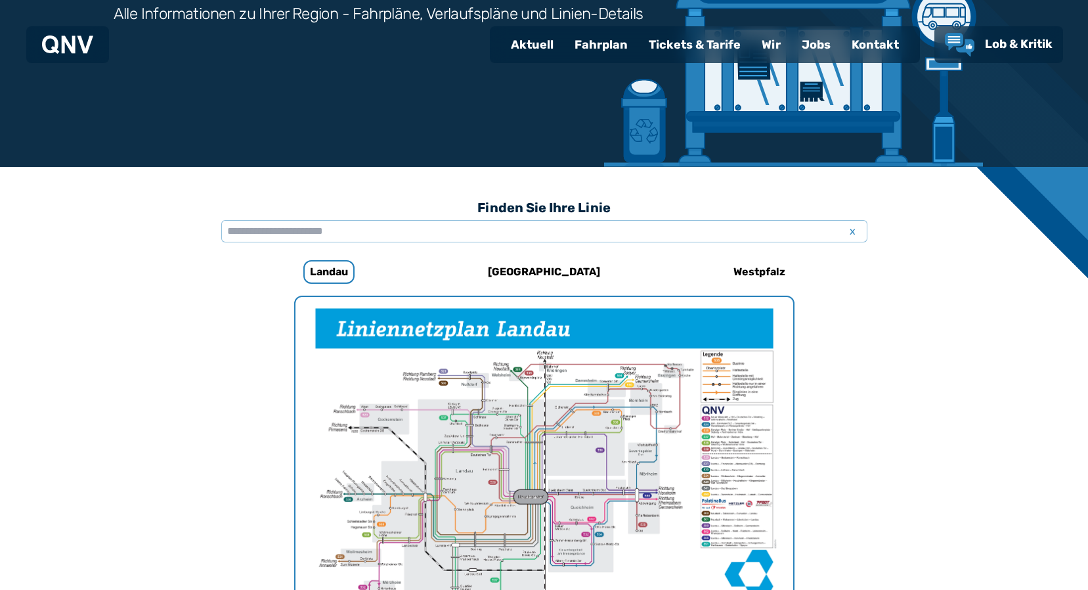
click at [588, 42] on div "Fahrplan" at bounding box center [601, 45] width 74 height 34
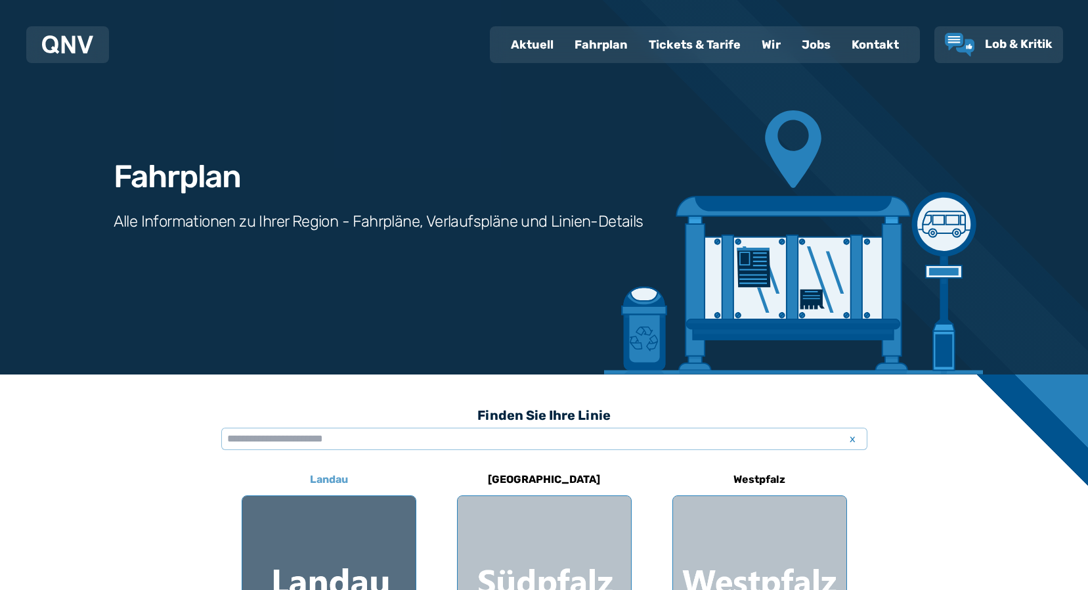
click at [293, 559] on div at bounding box center [328, 582] width 173 height 173
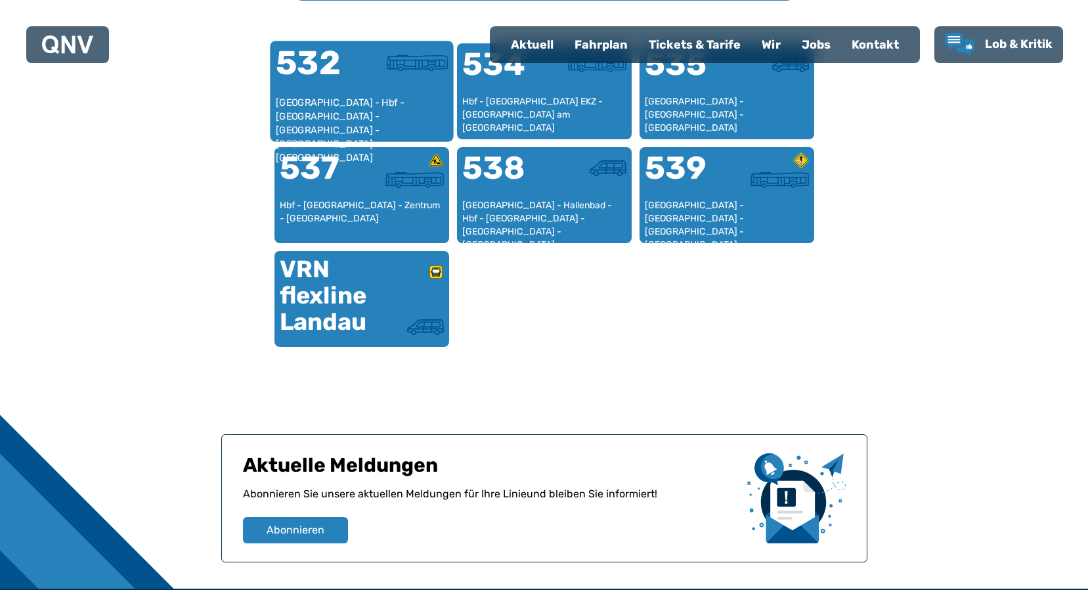
scroll to position [864, 0]
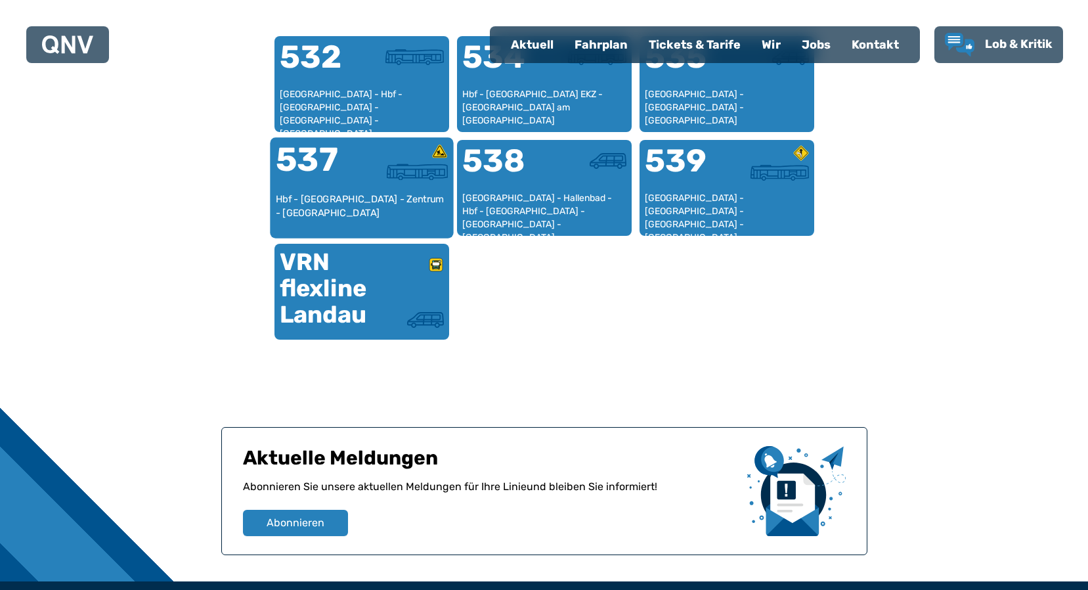
click at [334, 181] on div "537" at bounding box center [318, 167] width 86 height 49
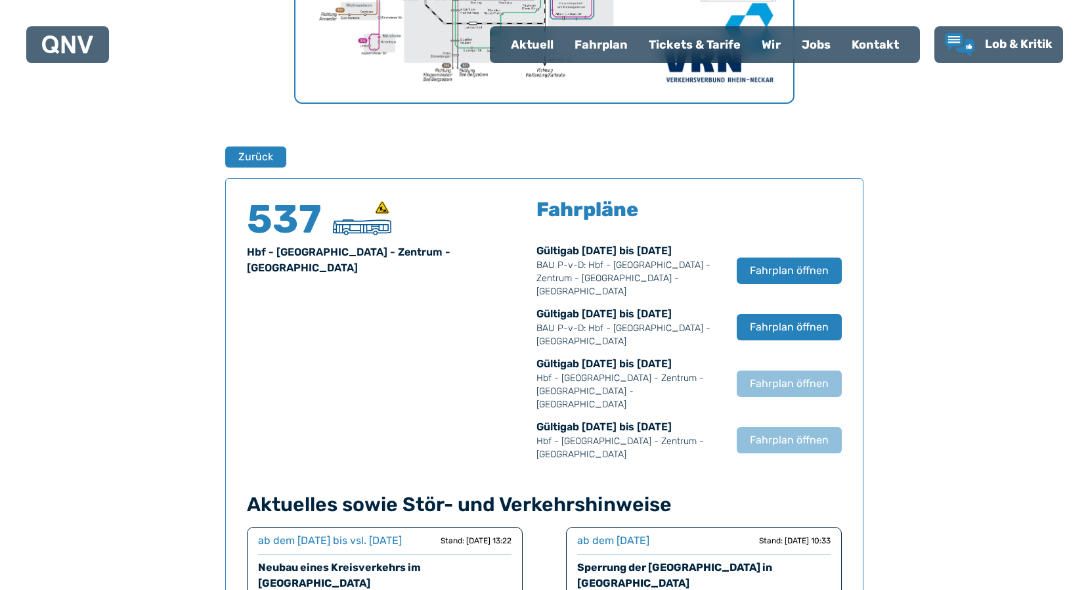
scroll to position [734, 0]
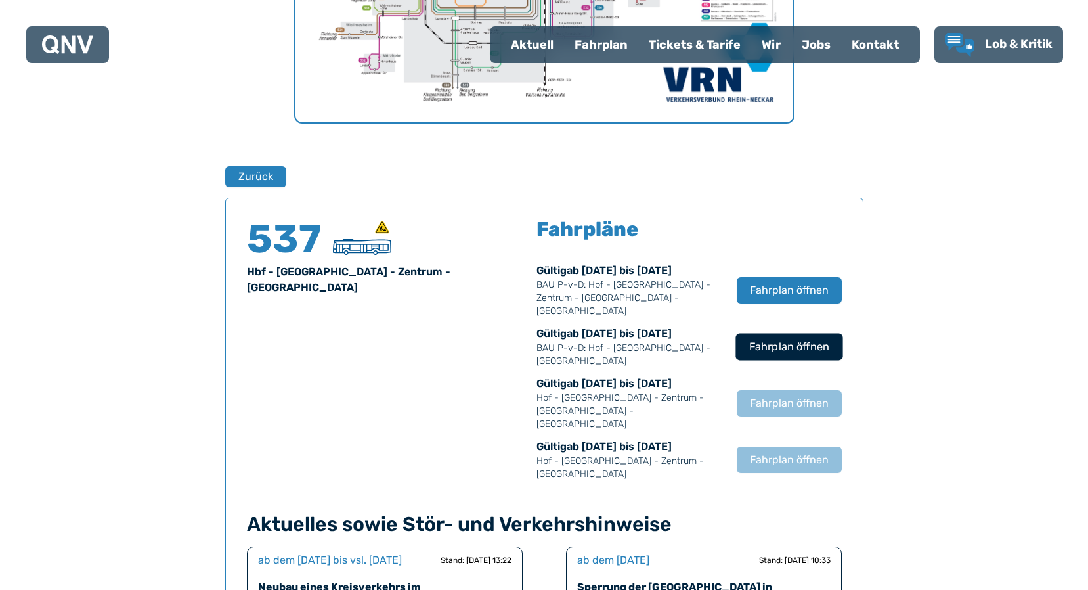
click at [781, 339] on span "Fahrplan öffnen" at bounding box center [788, 347] width 80 height 16
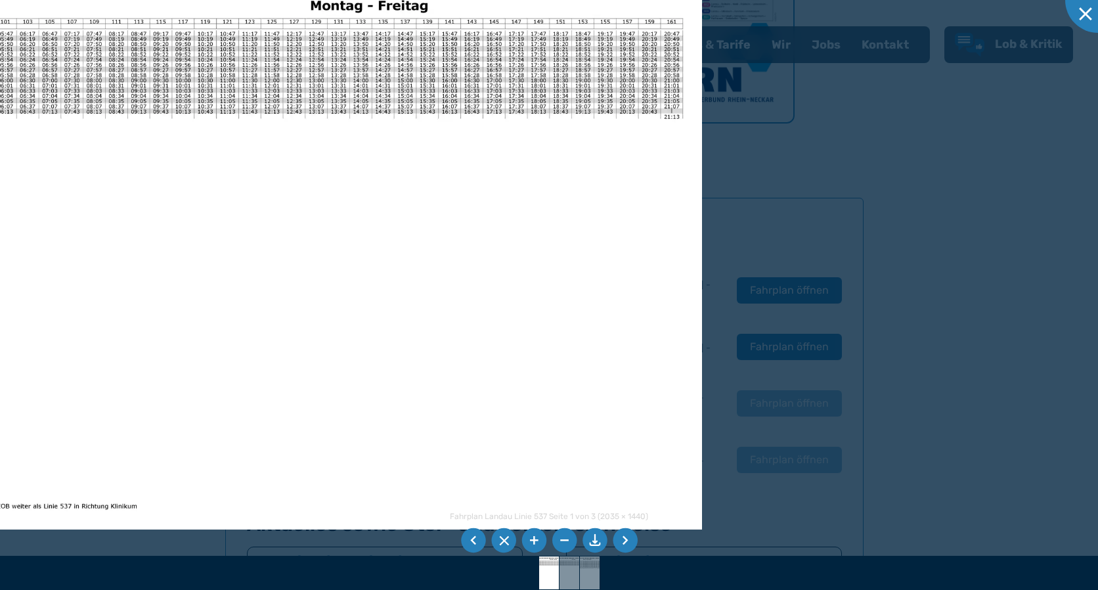
drag, startPoint x: 225, startPoint y: 274, endPoint x: 427, endPoint y: 452, distance: 268.9
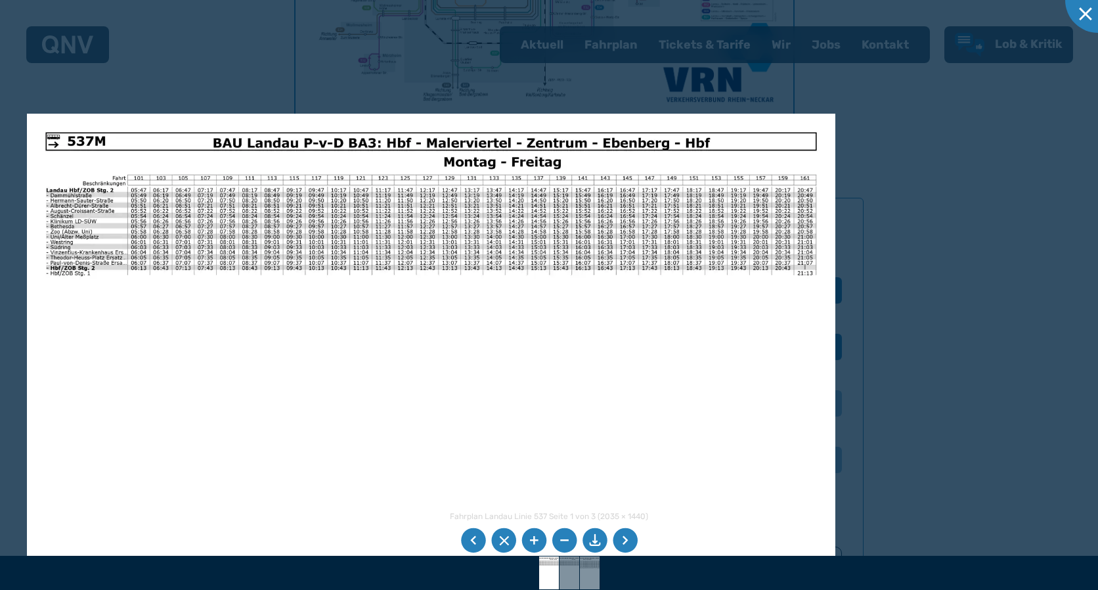
click at [355, 441] on img at bounding box center [431, 400] width 808 height 572
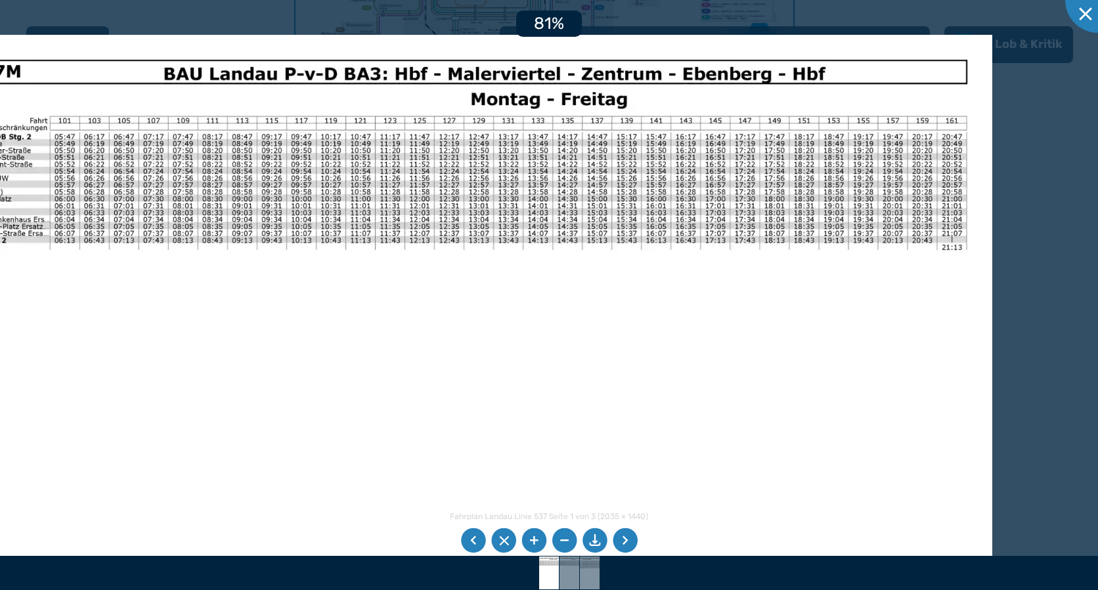
drag, startPoint x: 338, startPoint y: 346, endPoint x: 561, endPoint y: 397, distance: 228.9
drag, startPoint x: 561, startPoint y: 397, endPoint x: 358, endPoint y: 381, distance: 204.1
drag, startPoint x: 358, startPoint y: 381, endPoint x: 208, endPoint y: 395, distance: 150.3
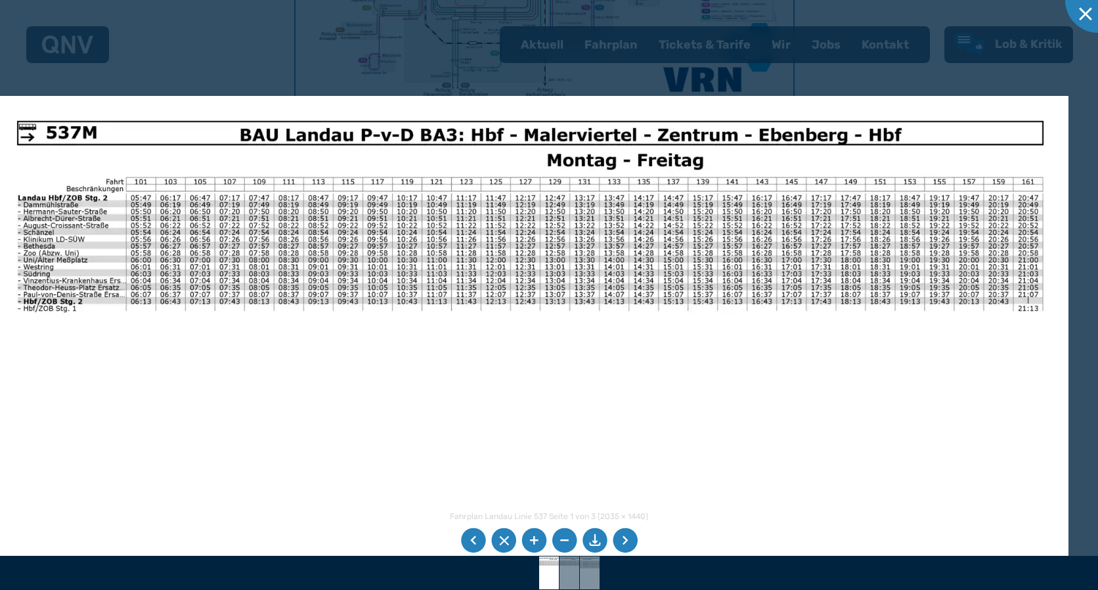
click at [243, 464] on img at bounding box center [530, 477] width 1076 height 762
click at [255, 361] on img at bounding box center [530, 477] width 1076 height 762
click at [1076, 9] on div at bounding box center [1098, 0] width 66 height 66
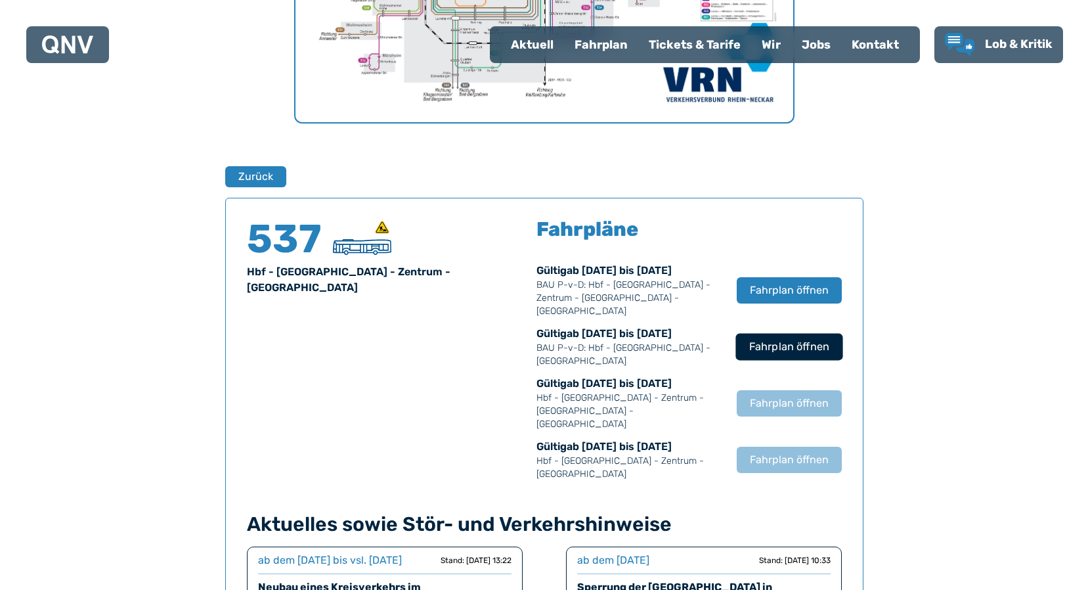
click at [806, 339] on span "Fahrplan öffnen" at bounding box center [788, 347] width 80 height 16
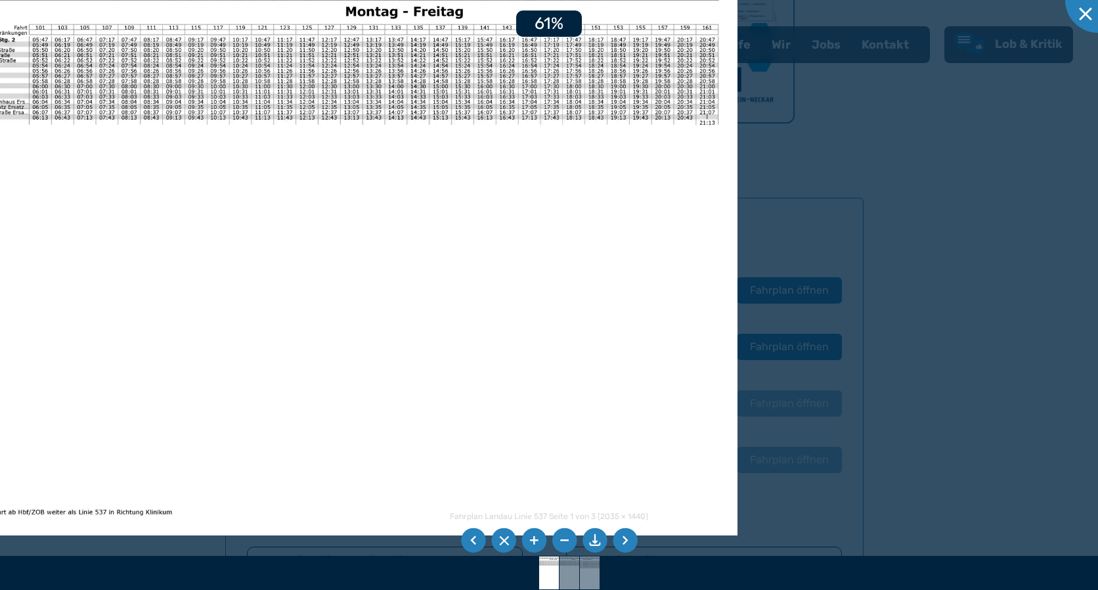
drag, startPoint x: 339, startPoint y: 246, endPoint x: 517, endPoint y: 383, distance: 223.8
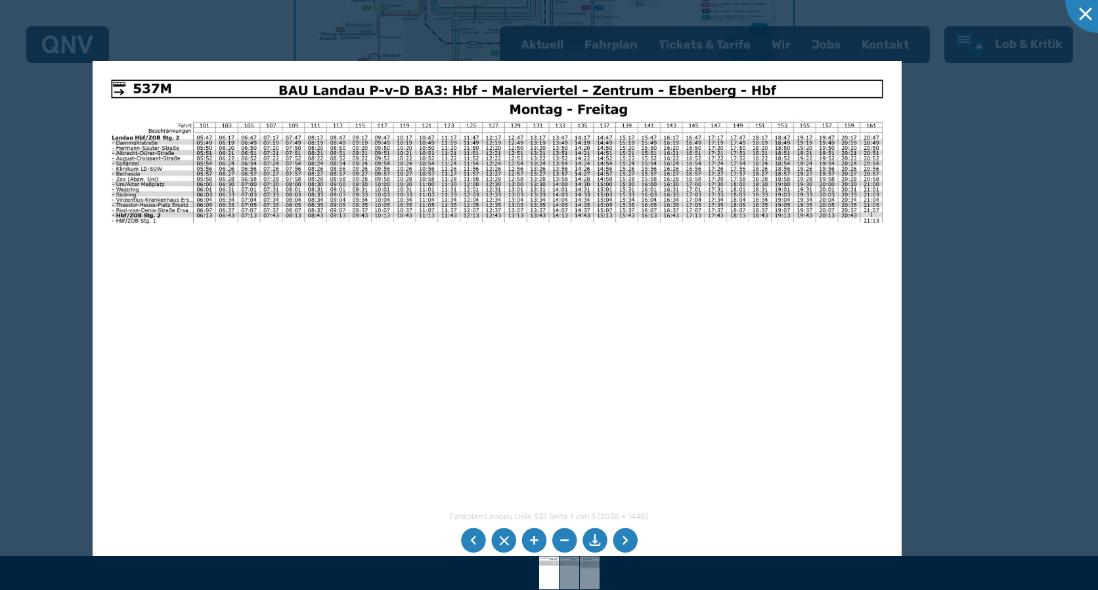
click at [345, 354] on img at bounding box center [497, 347] width 808 height 572
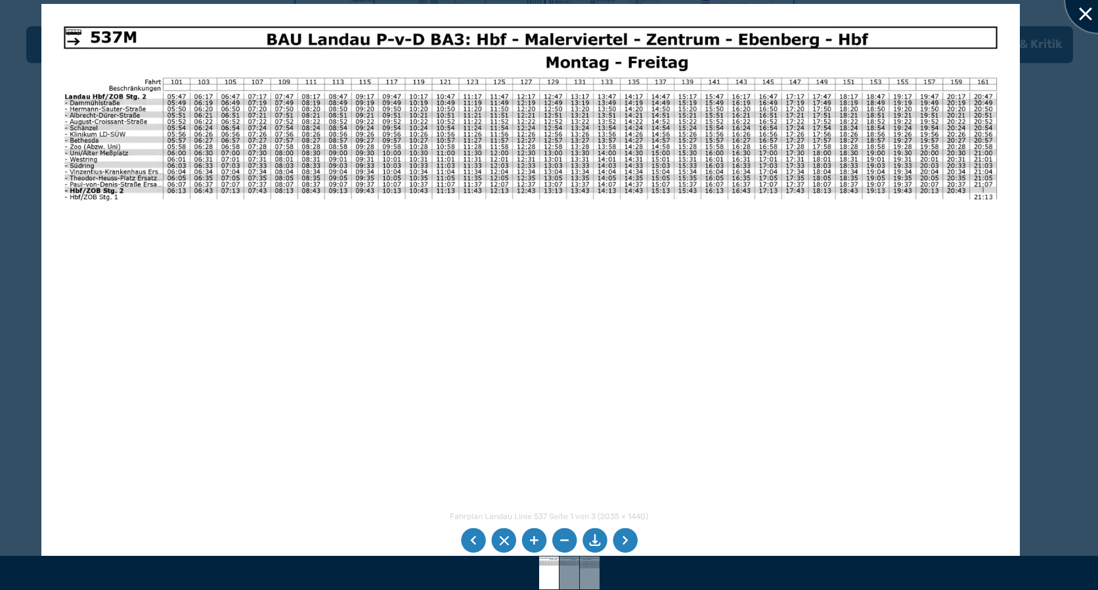
click at [1082, 20] on div at bounding box center [1098, 0] width 66 height 66
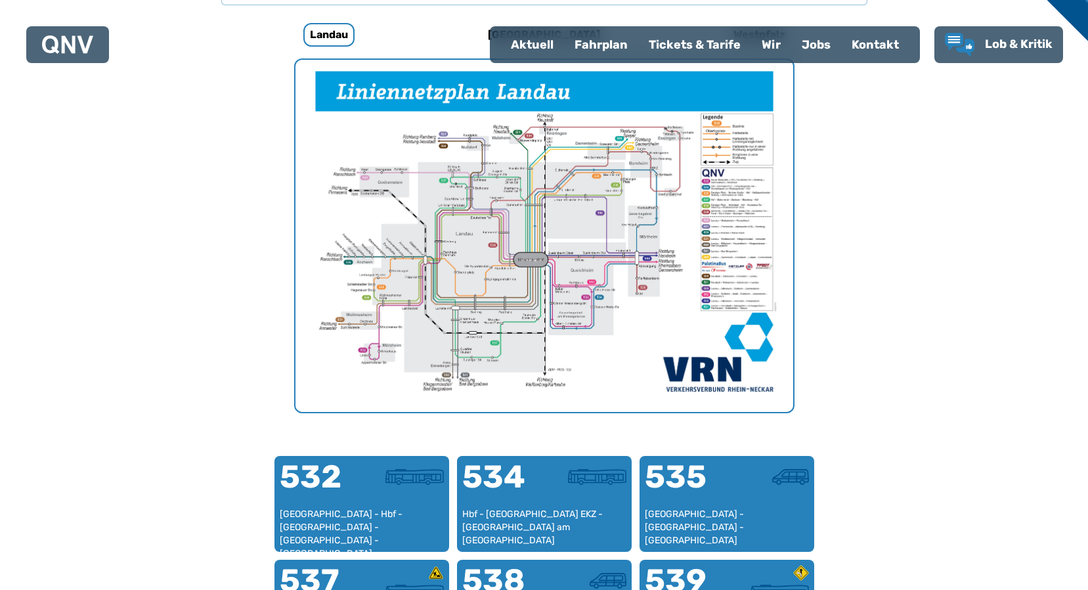
scroll to position [404, 0]
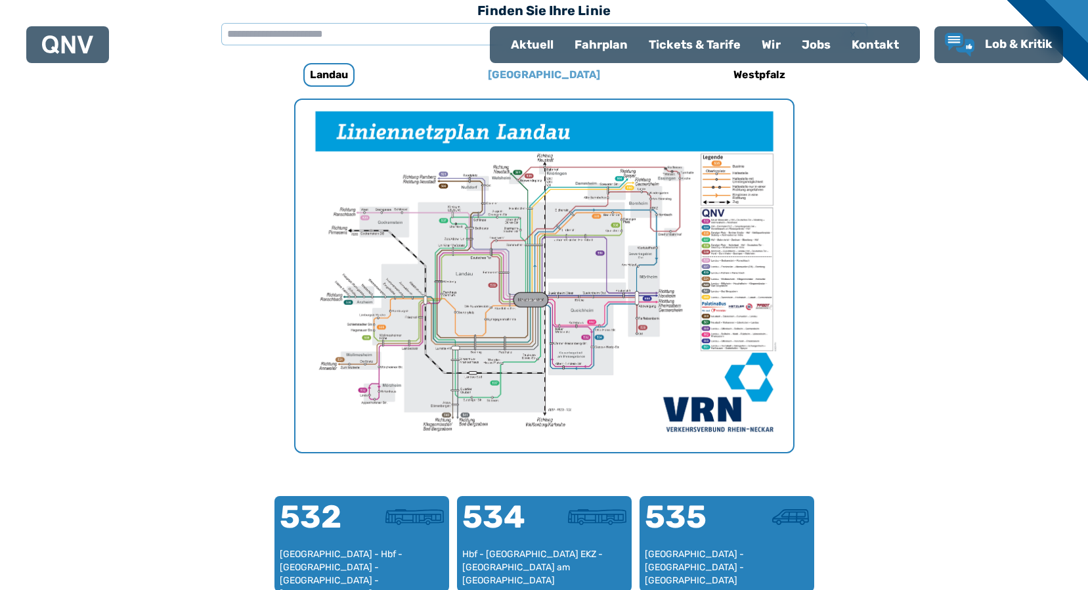
click at [567, 72] on h6 "[GEOGRAPHIC_DATA]" at bounding box center [544, 74] width 123 height 21
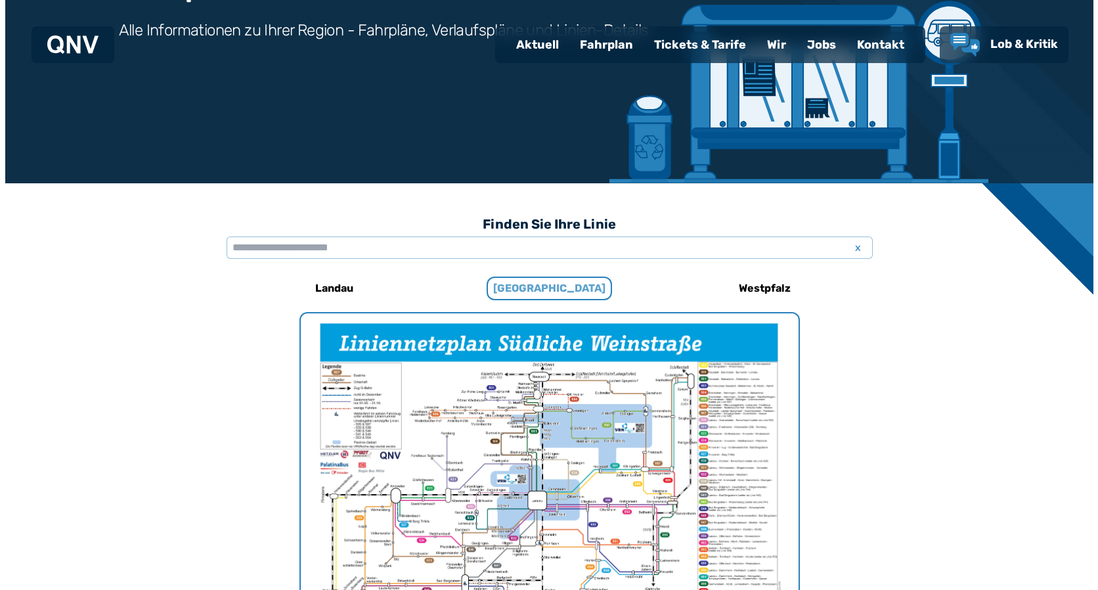
scroll to position [404, 0]
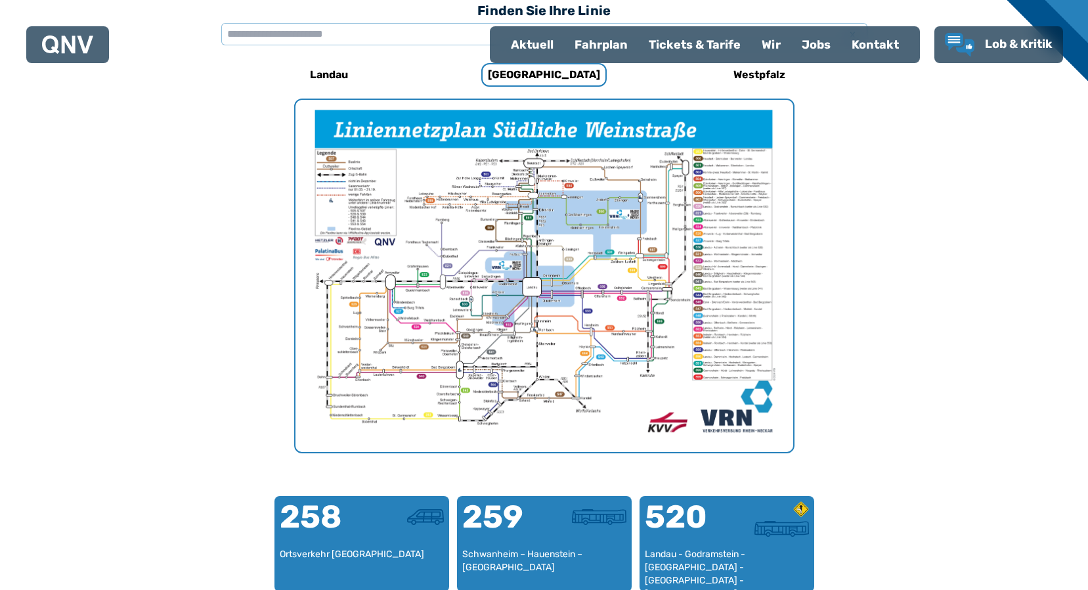
click at [540, 207] on img "1 von 1" at bounding box center [544, 276] width 498 height 352
